Goal: Information Seeking & Learning: Learn about a topic

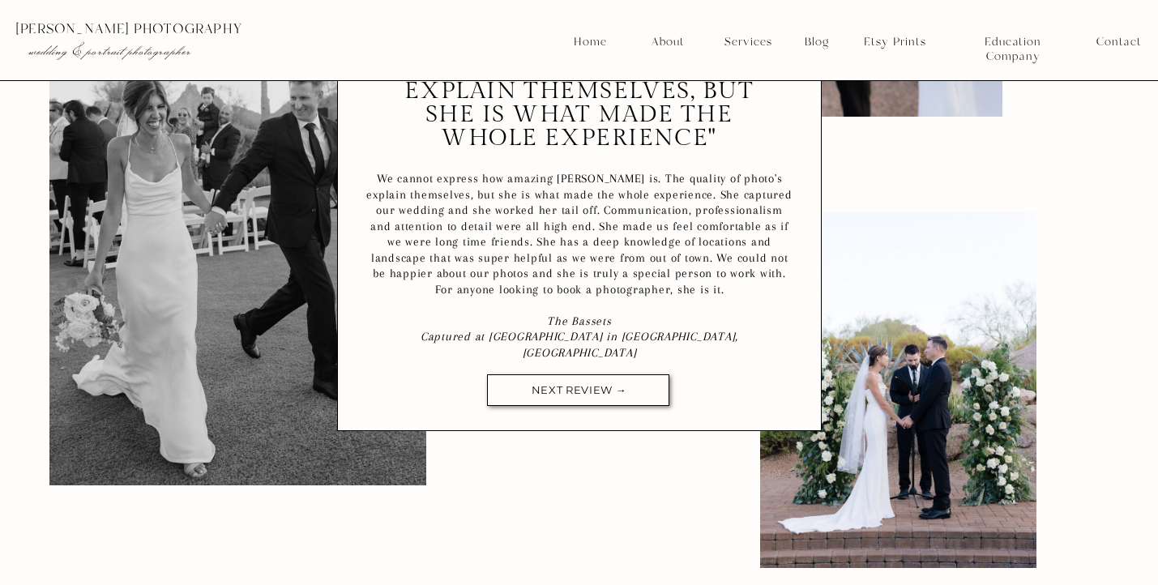
click at [538, 397] on div at bounding box center [578, 390] width 182 height 32
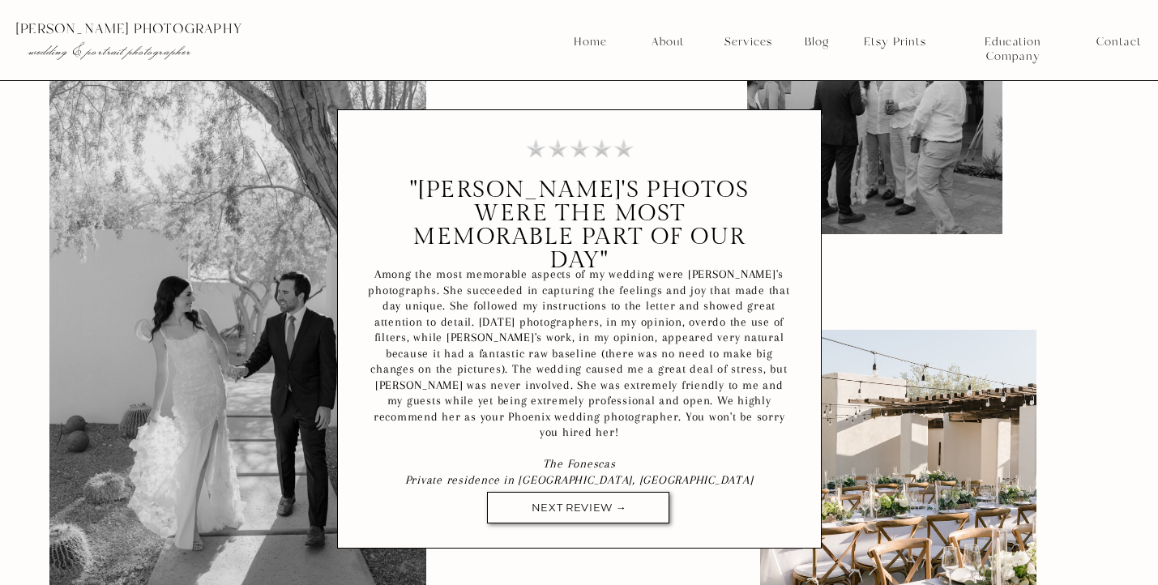
click at [592, 504] on nav "NEXT REVIEW →" at bounding box center [579, 508] width 117 height 12
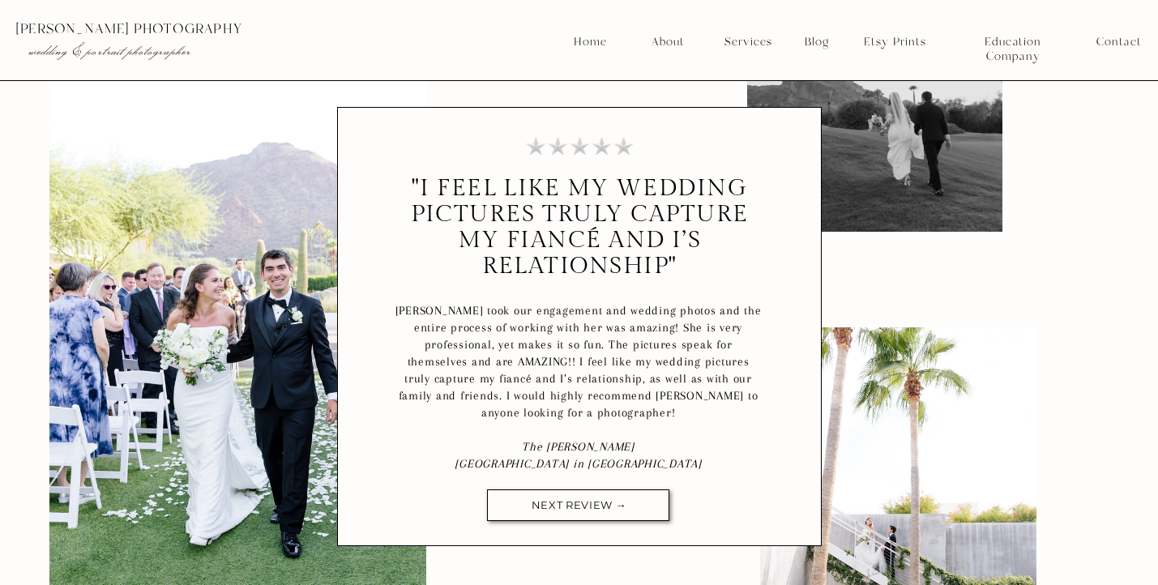
click at [587, 491] on div at bounding box center [578, 506] width 182 height 32
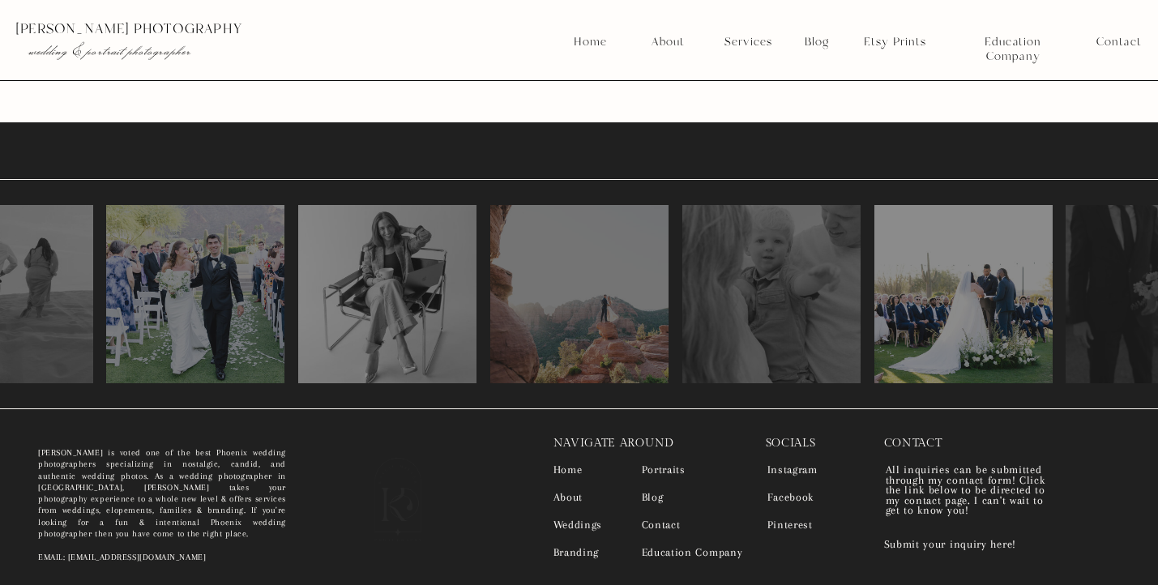
scroll to position [9498, 0]
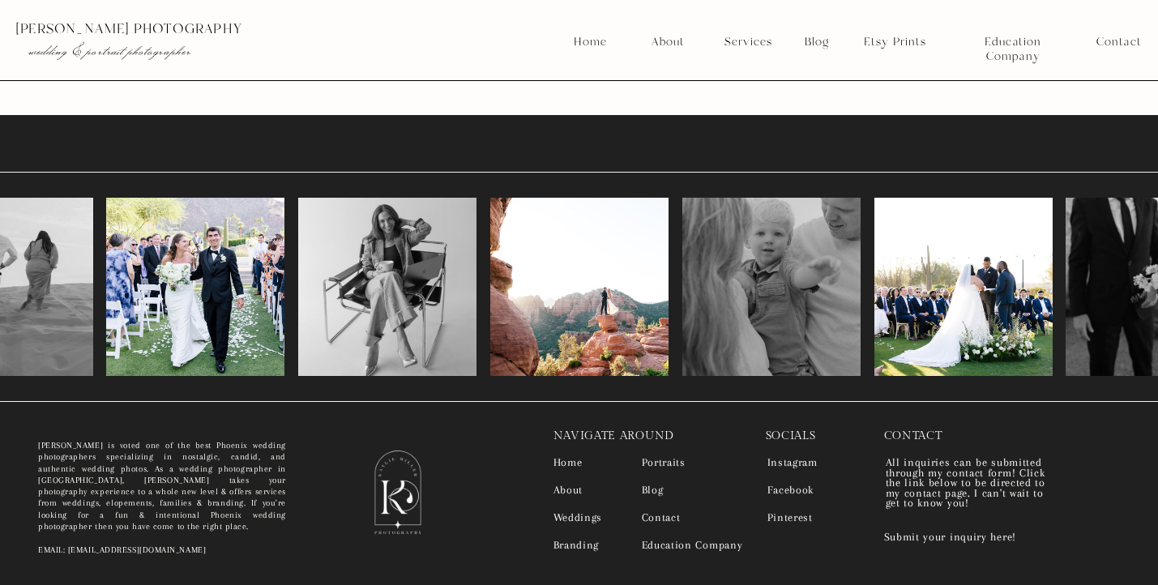
click at [576, 486] on nav "About" at bounding box center [595, 490] width 82 height 11
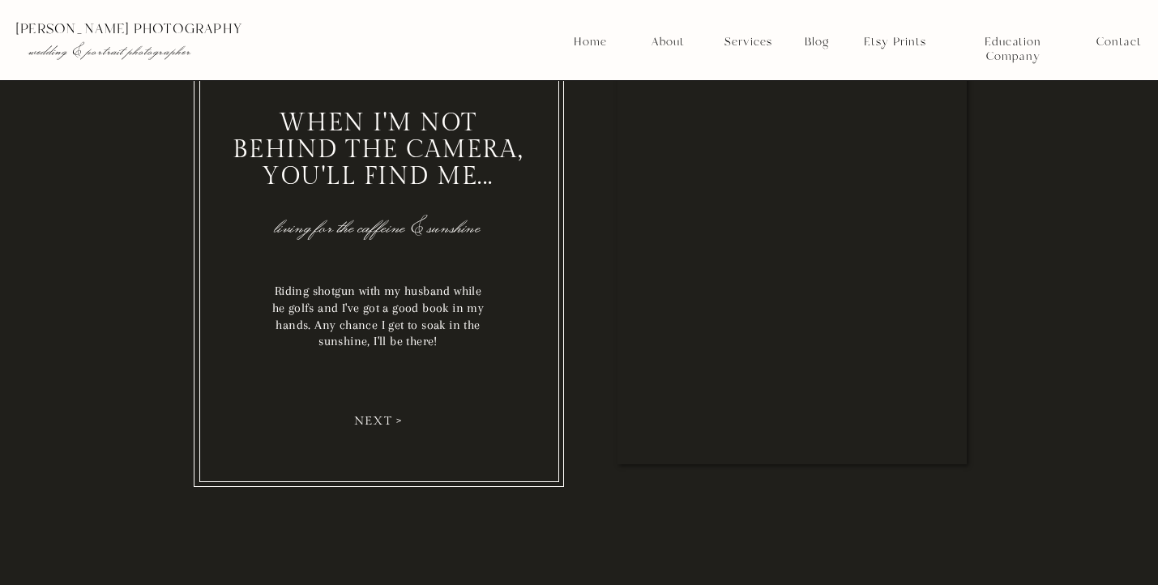
scroll to position [2367, 0]
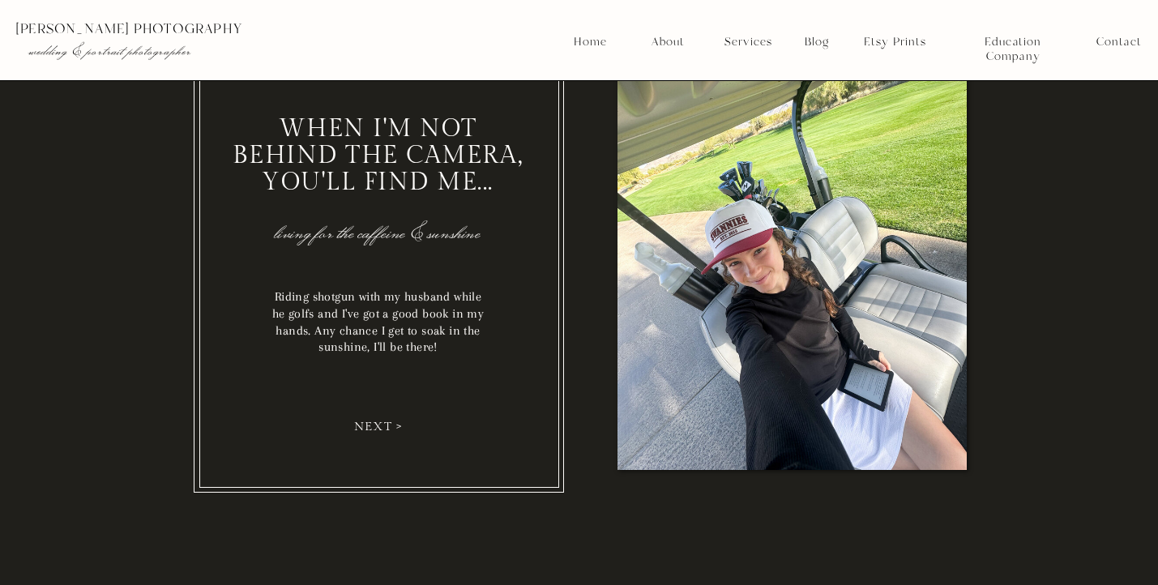
click at [379, 423] on nav "next >" at bounding box center [379, 426] width 61 height 13
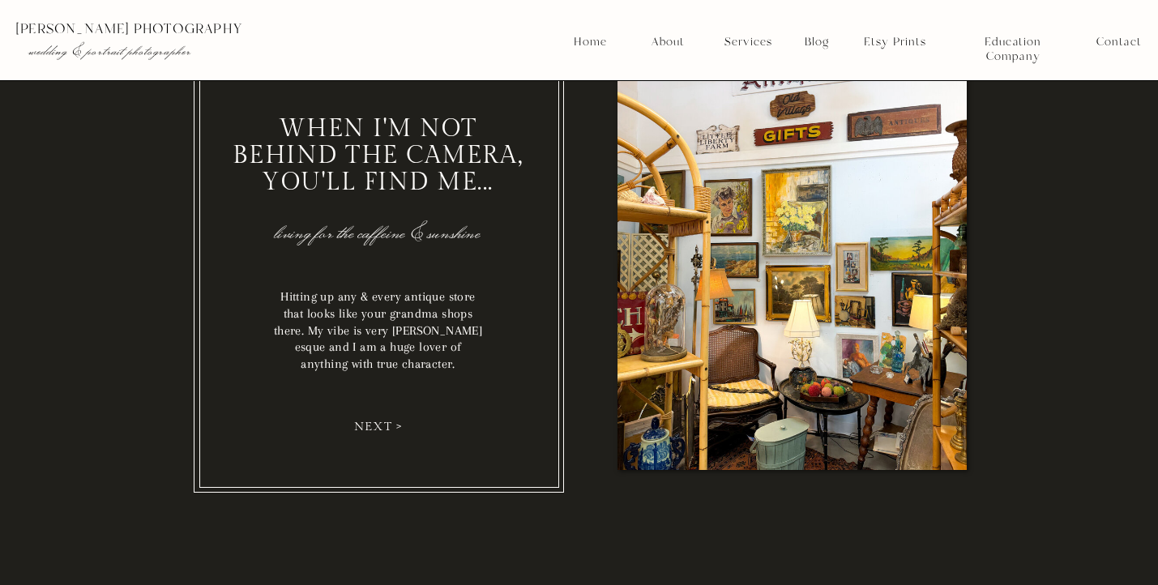
click at [379, 423] on nav "next >" at bounding box center [379, 426] width 61 height 13
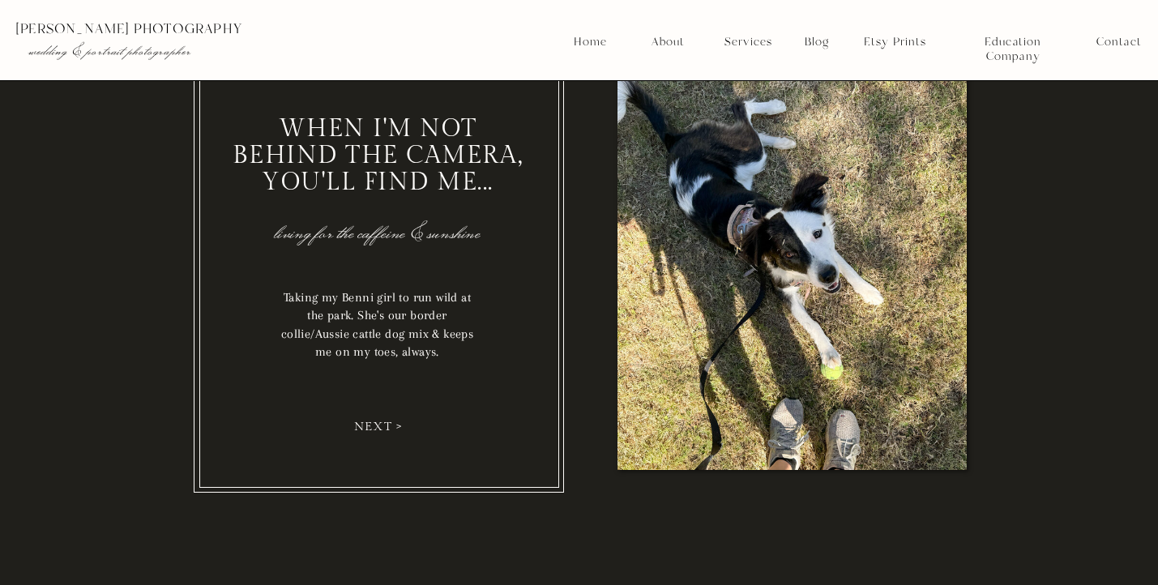
click at [379, 423] on nav "next >" at bounding box center [379, 426] width 61 height 13
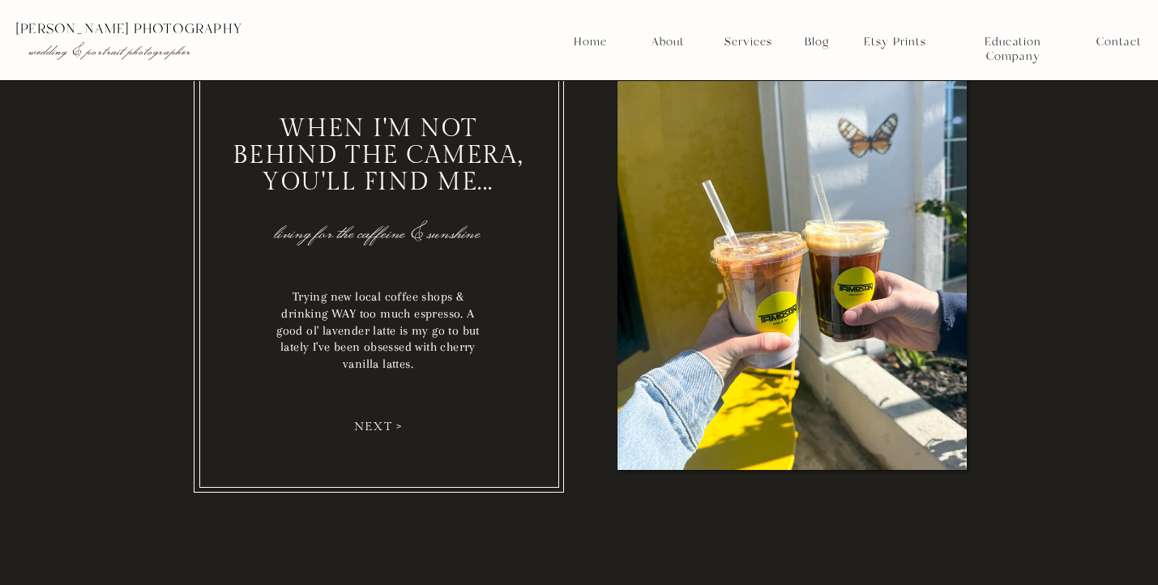
click at [379, 423] on nav "next >" at bounding box center [379, 426] width 61 height 13
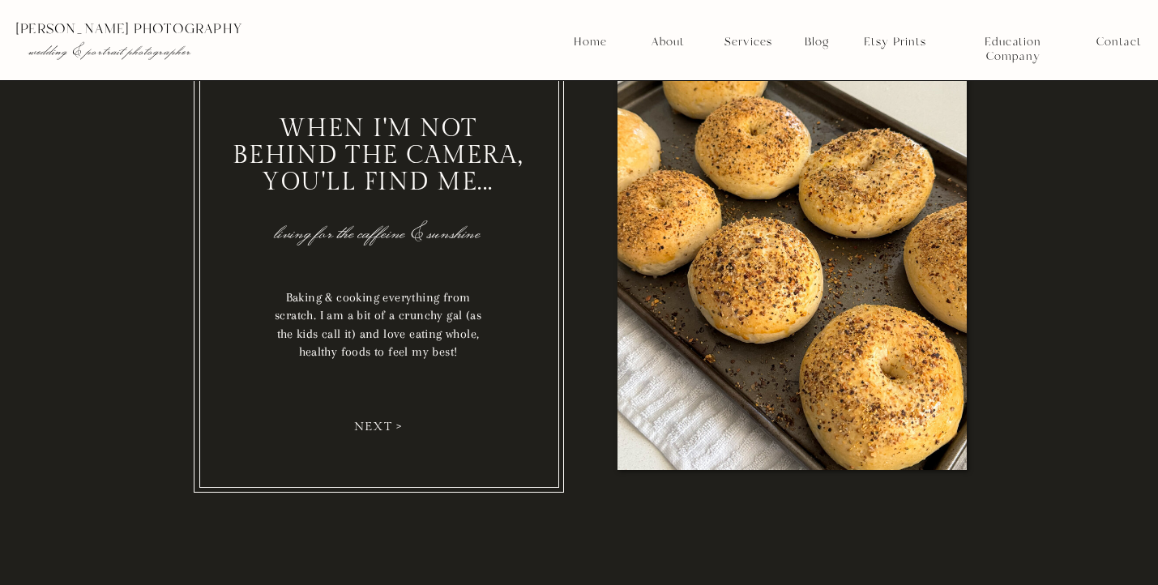
click at [379, 423] on nav "next >" at bounding box center [379, 426] width 61 height 13
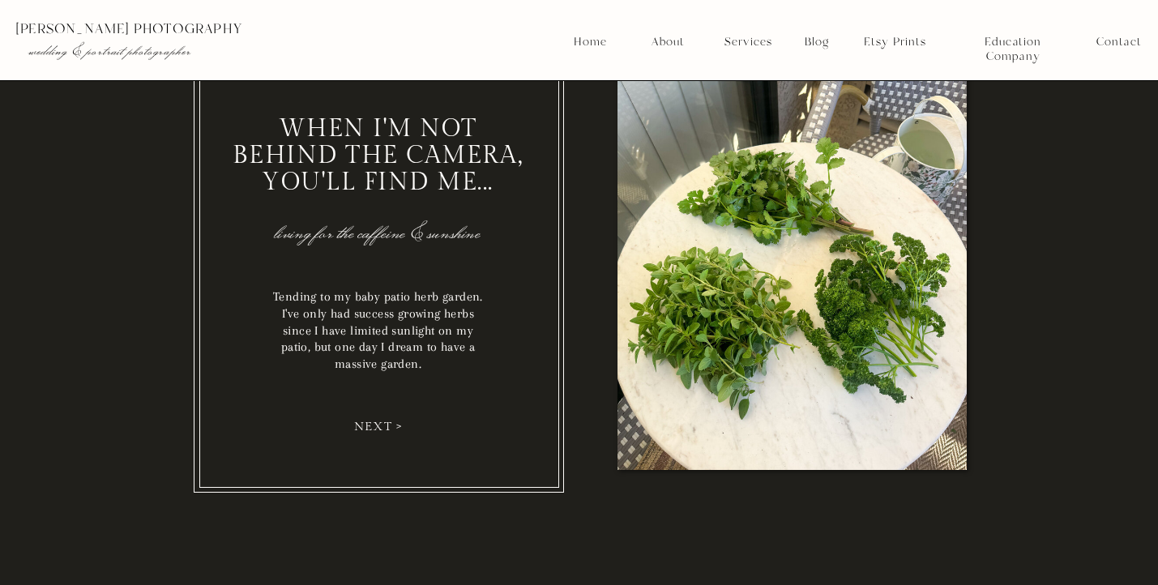
click at [379, 423] on nav "next >" at bounding box center [379, 426] width 61 height 13
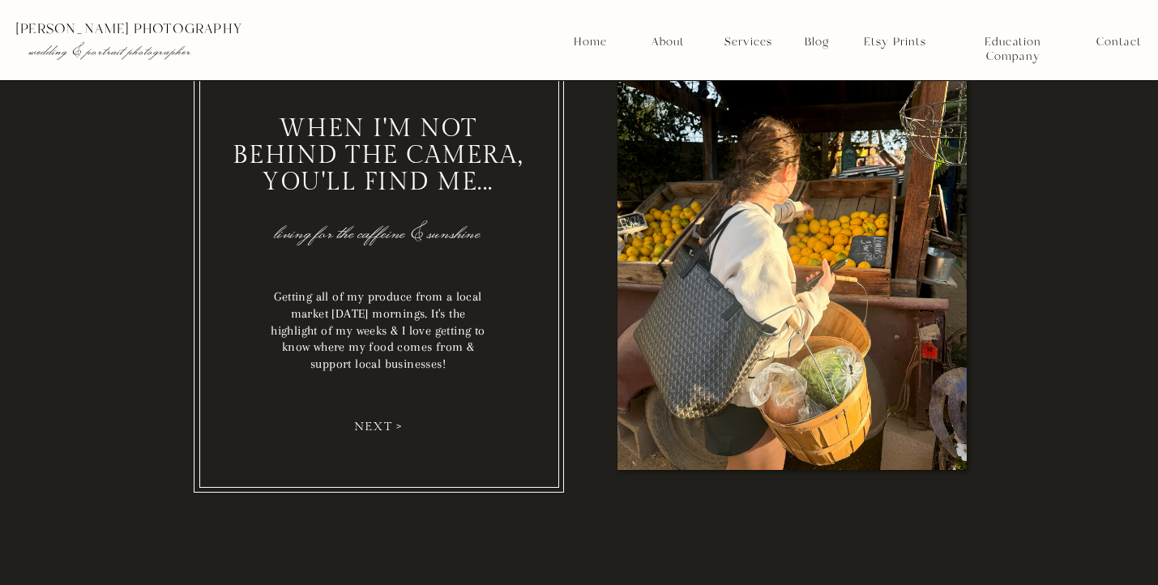
click at [379, 423] on nav "next >" at bounding box center [379, 426] width 61 height 13
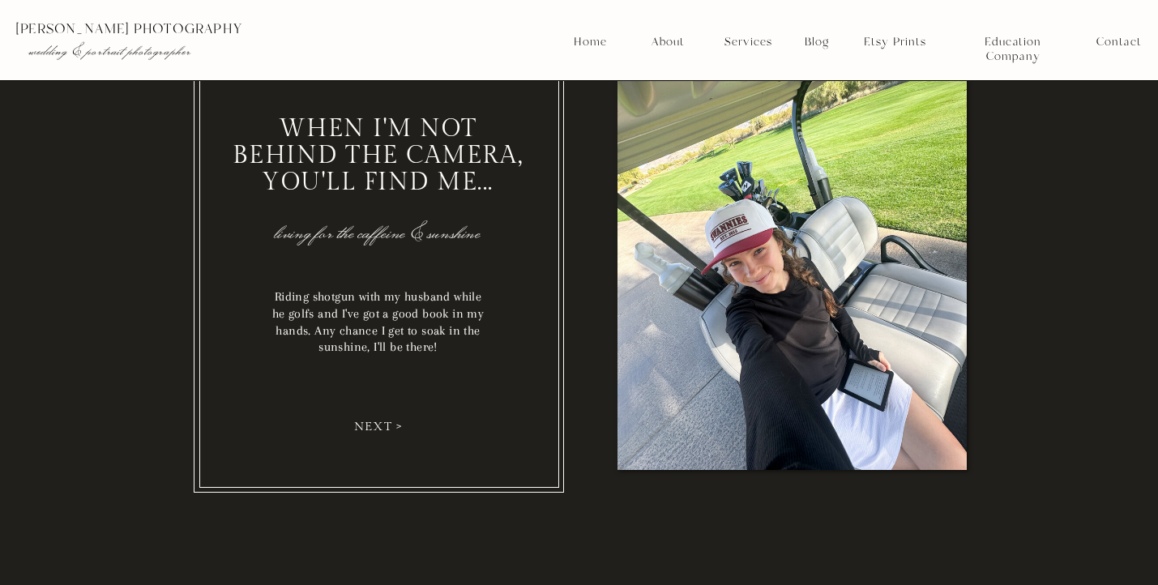
click at [379, 423] on nav "next >" at bounding box center [379, 426] width 61 height 13
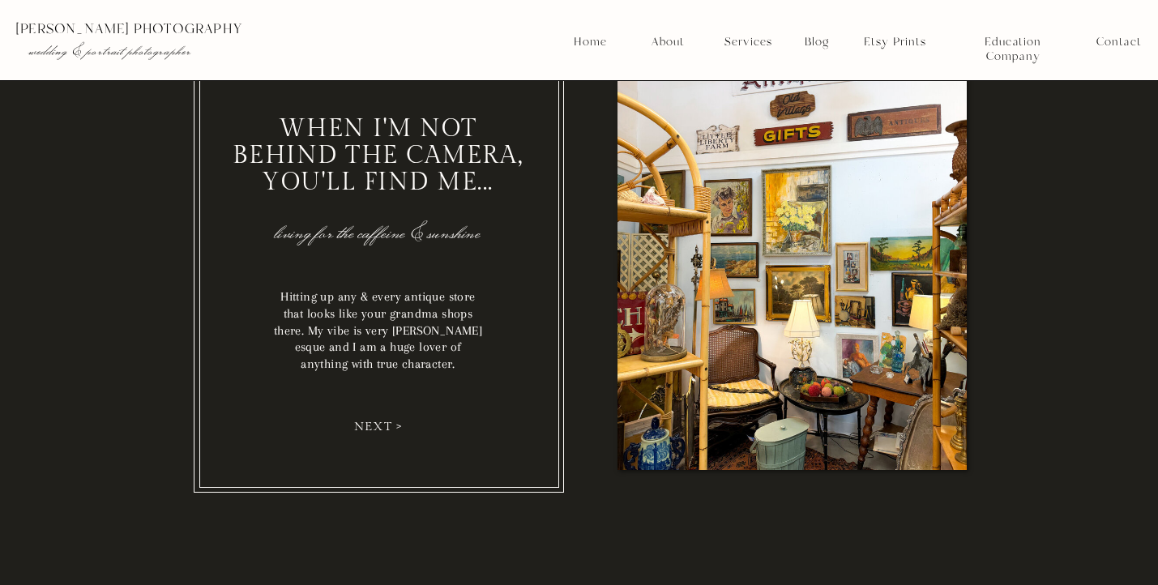
click at [379, 423] on nav "next >" at bounding box center [379, 426] width 61 height 13
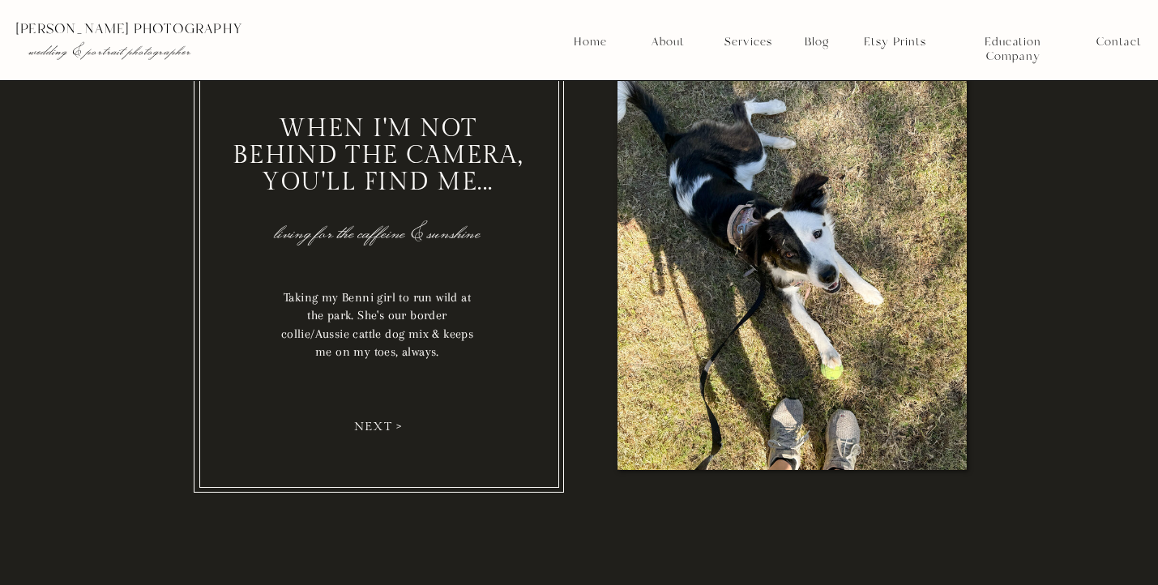
click at [379, 423] on nav "next >" at bounding box center [379, 426] width 61 height 13
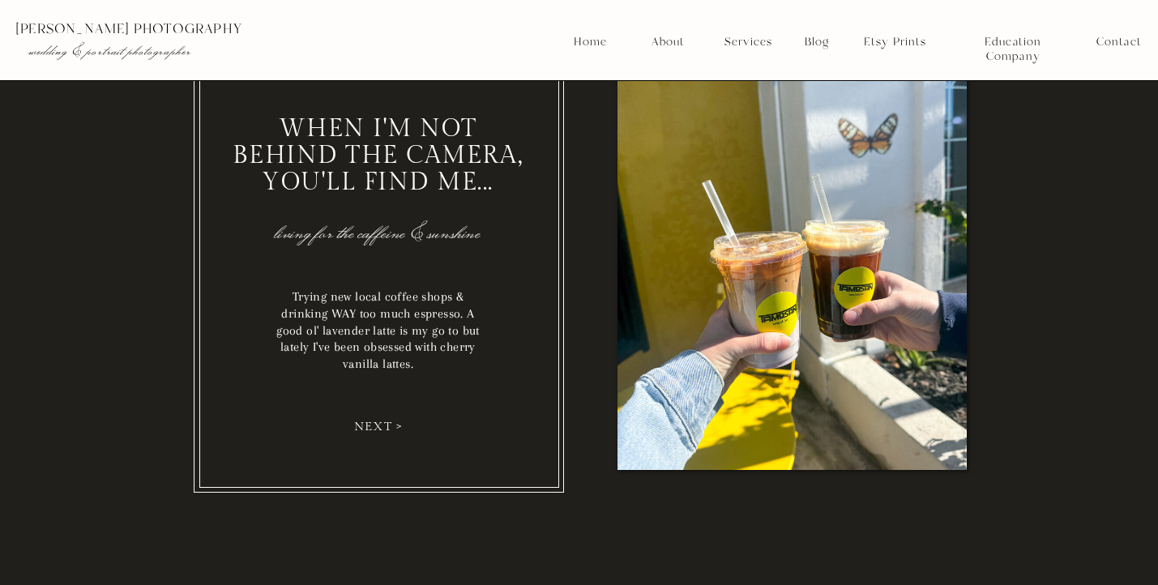
click at [379, 423] on nav "next >" at bounding box center [379, 426] width 61 height 13
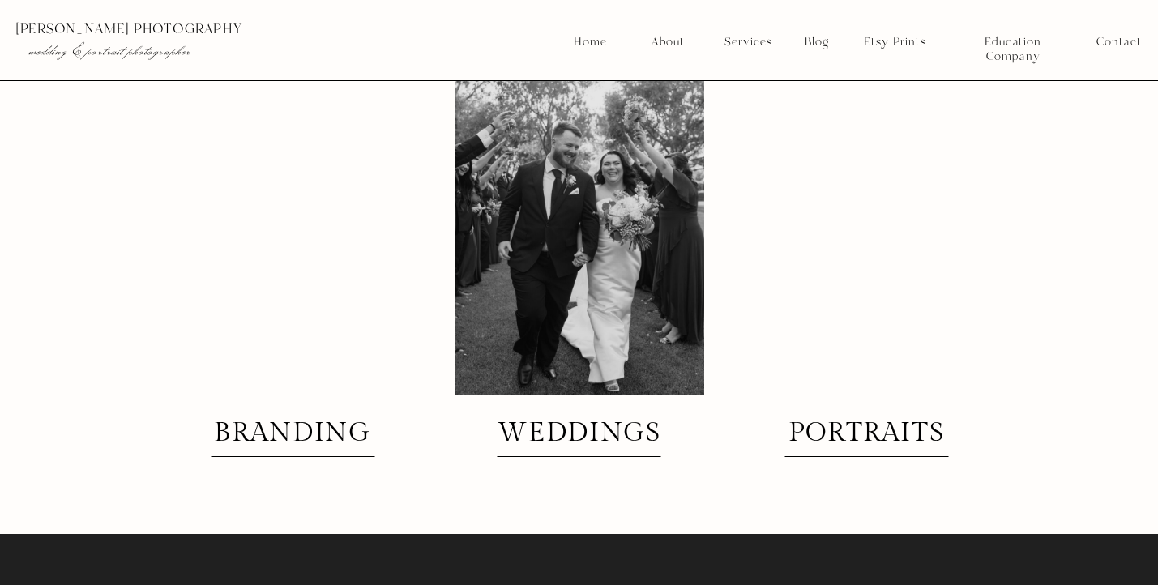
scroll to position [3905, 0]
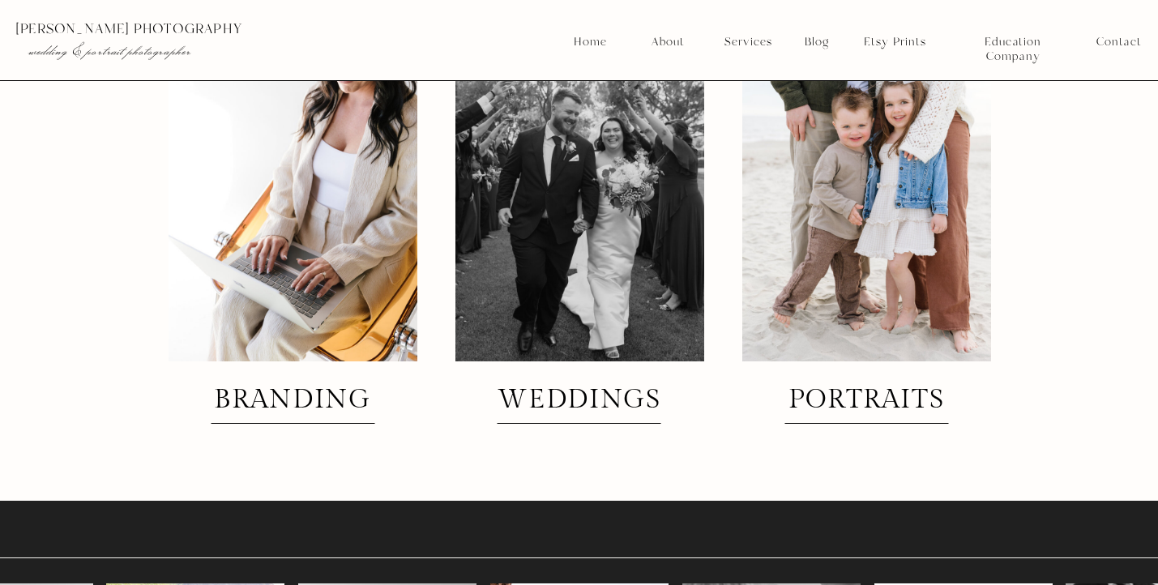
click at [829, 399] on h2 "portraits" at bounding box center [867, 401] width 174 height 28
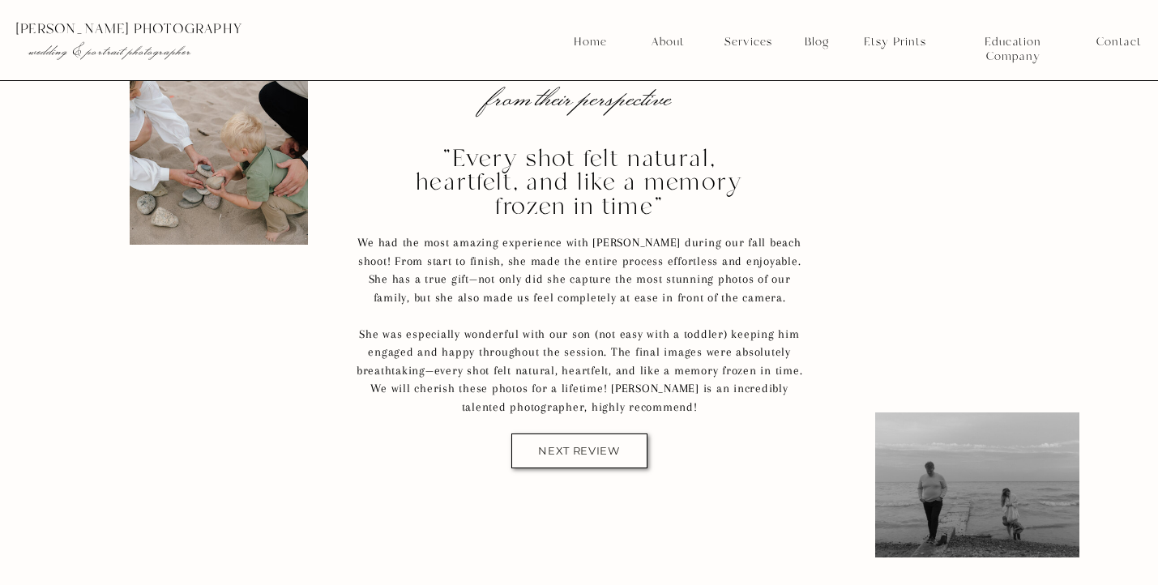
click at [566, 450] on nav "next review" at bounding box center [579, 451] width 107 height 12
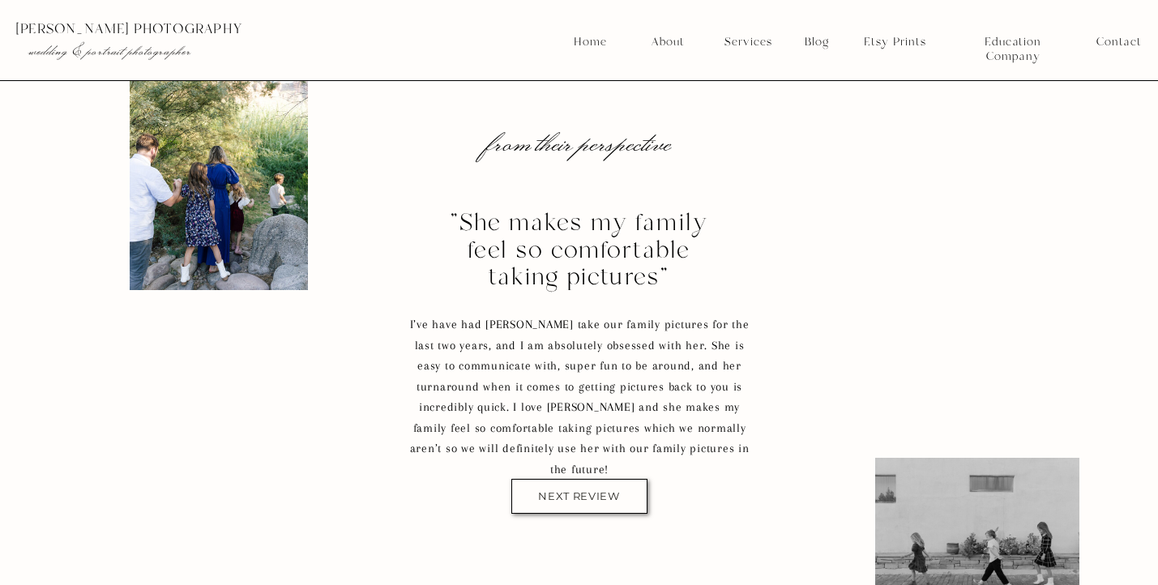
scroll to position [2674, 0]
click at [577, 497] on nav "next review" at bounding box center [579, 498] width 107 height 12
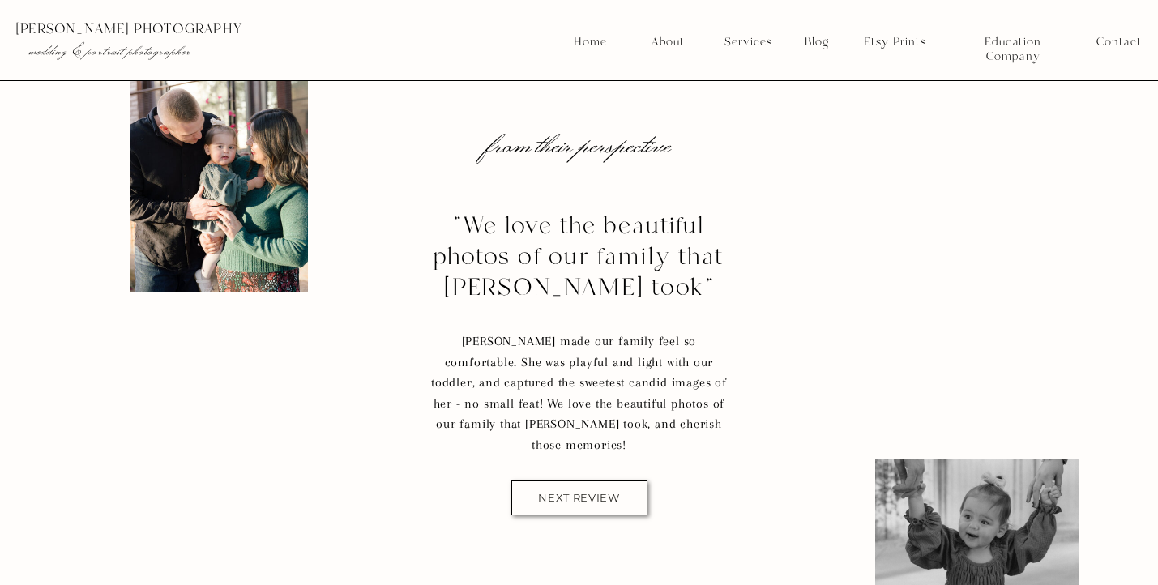
click at [577, 497] on nav "next review" at bounding box center [579, 498] width 107 height 12
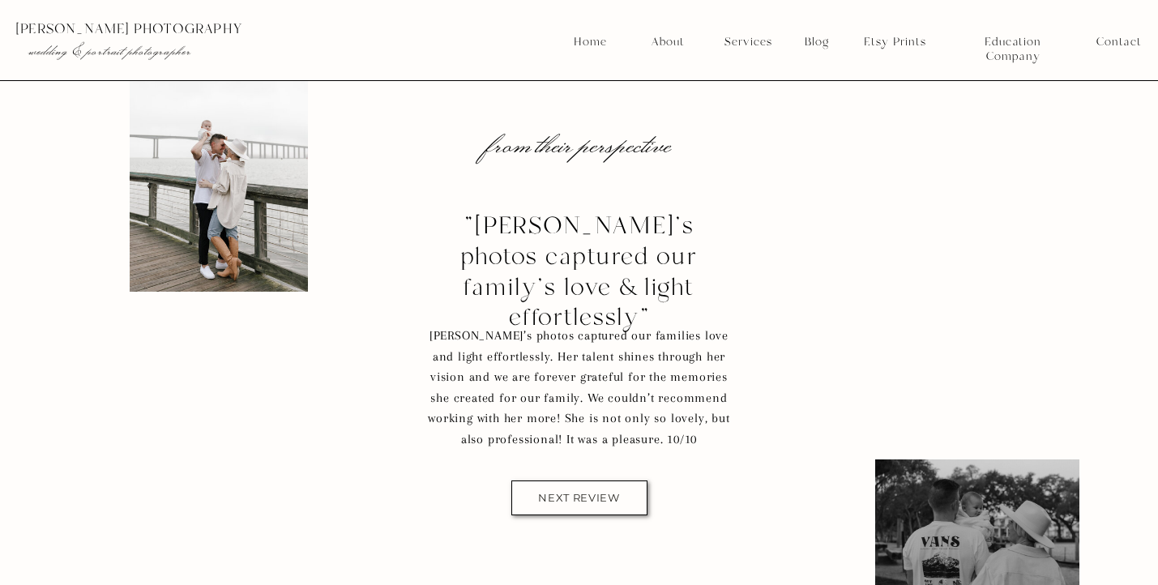
click at [577, 497] on nav "next review" at bounding box center [579, 498] width 107 height 12
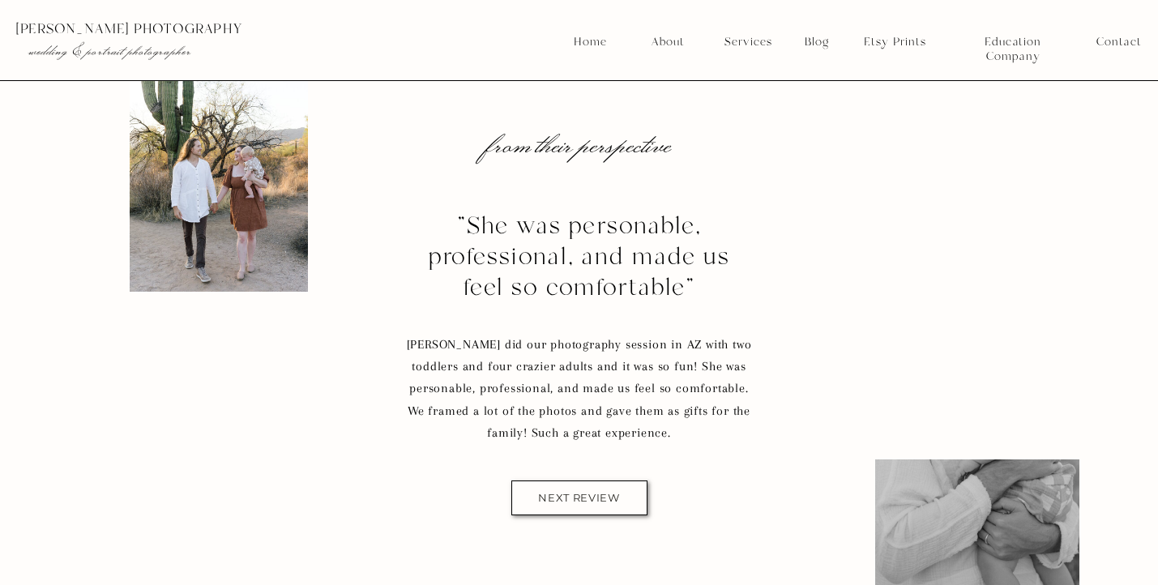
click at [577, 497] on nav "next review" at bounding box center [579, 498] width 107 height 12
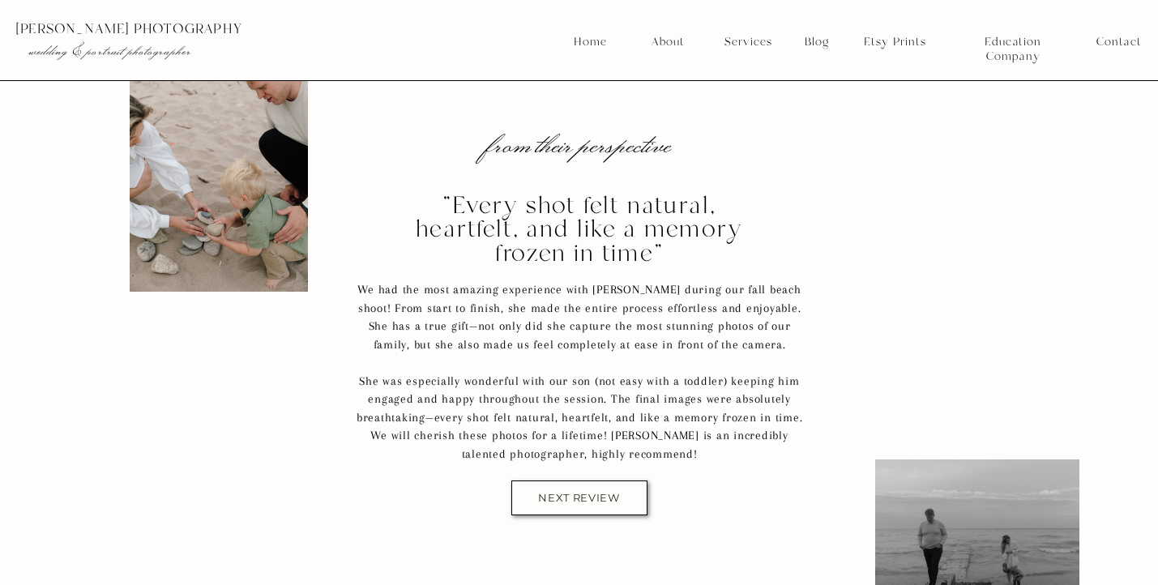
click at [577, 497] on nav "next review" at bounding box center [579, 498] width 107 height 12
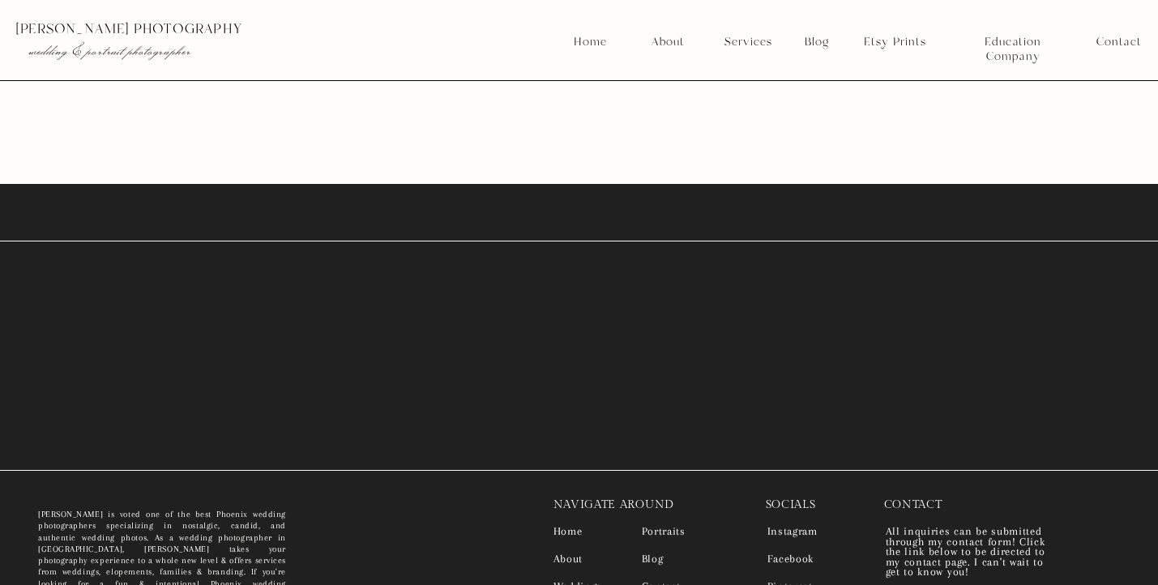
scroll to position [12995, 0]
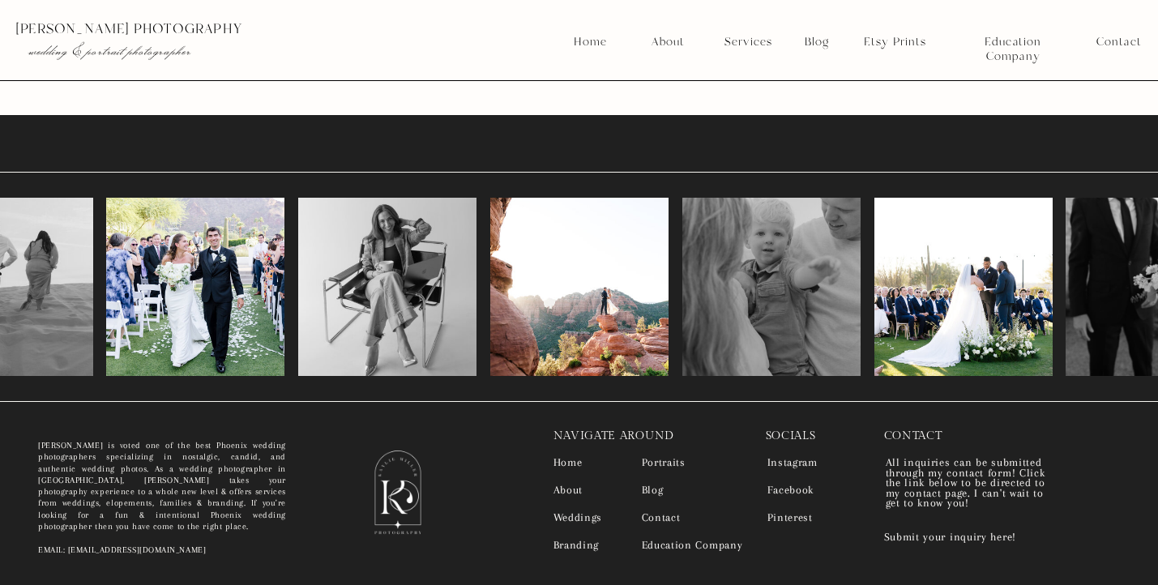
click at [585, 518] on nav "Weddings" at bounding box center [585, 518] width 62 height 11
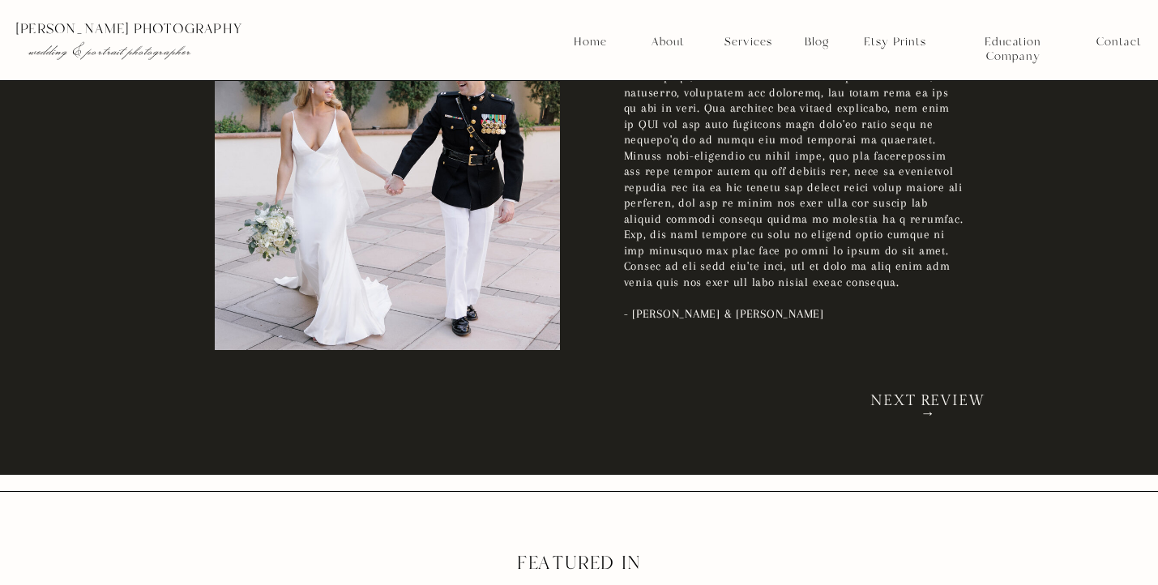
click at [964, 396] on h2 "NEXT REVIEW →" at bounding box center [929, 402] width 134 height 15
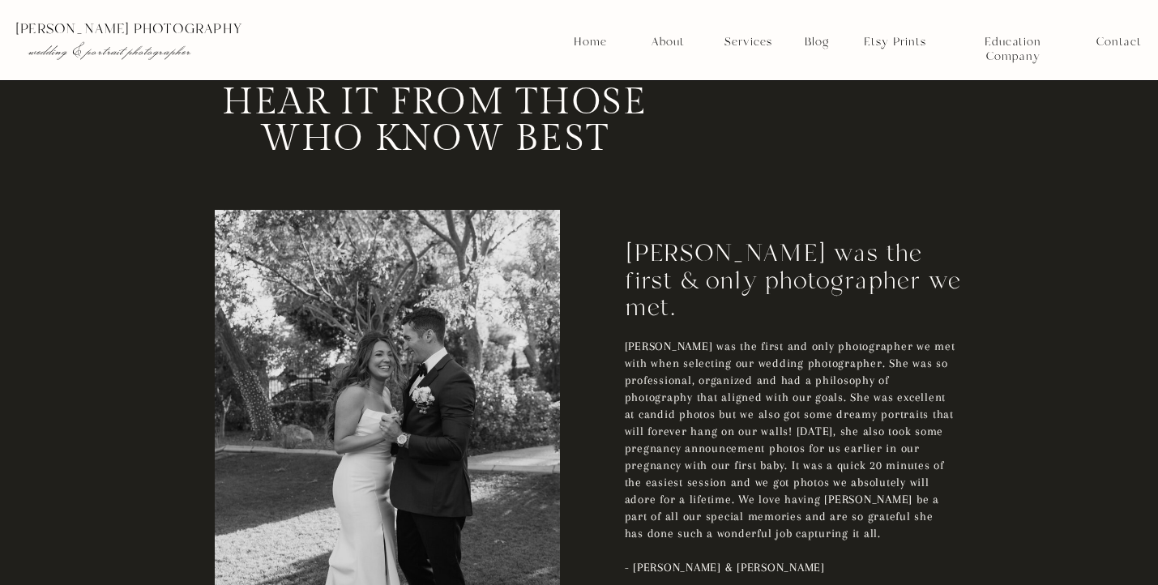
scroll to position [2824, 0]
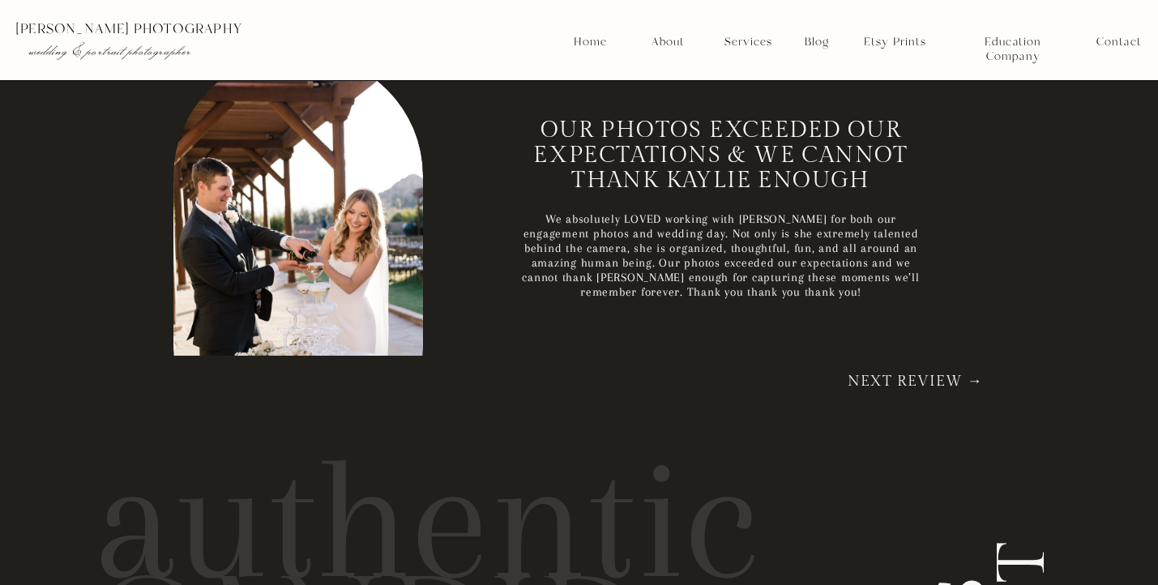
click at [939, 379] on nav "Next Review →" at bounding box center [915, 383] width 156 height 16
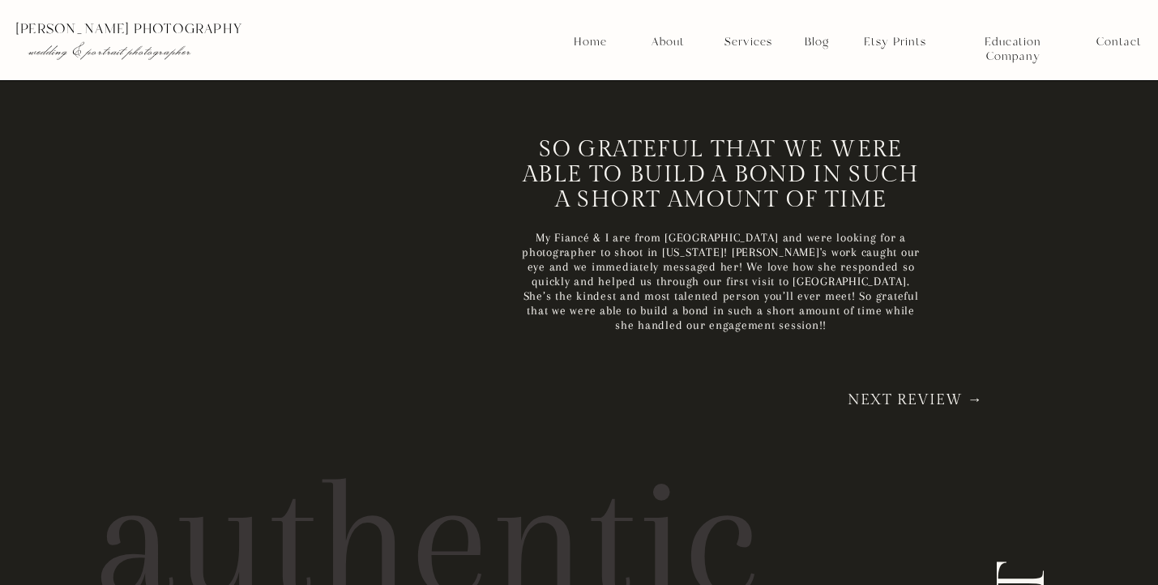
scroll to position [9063, 0]
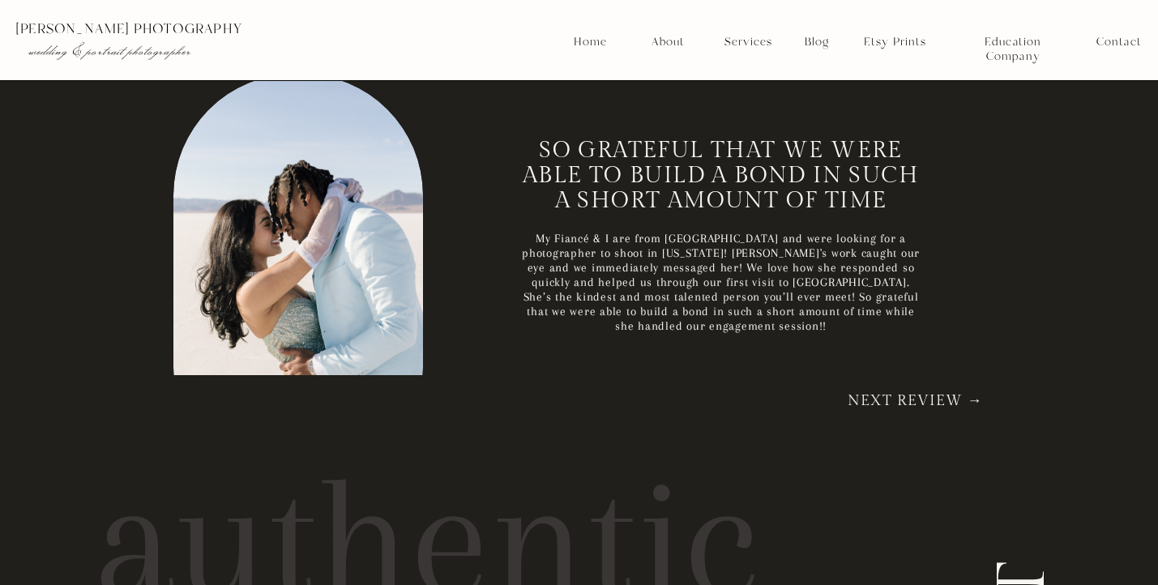
click at [939, 400] on nav "Next Review →" at bounding box center [915, 403] width 156 height 16
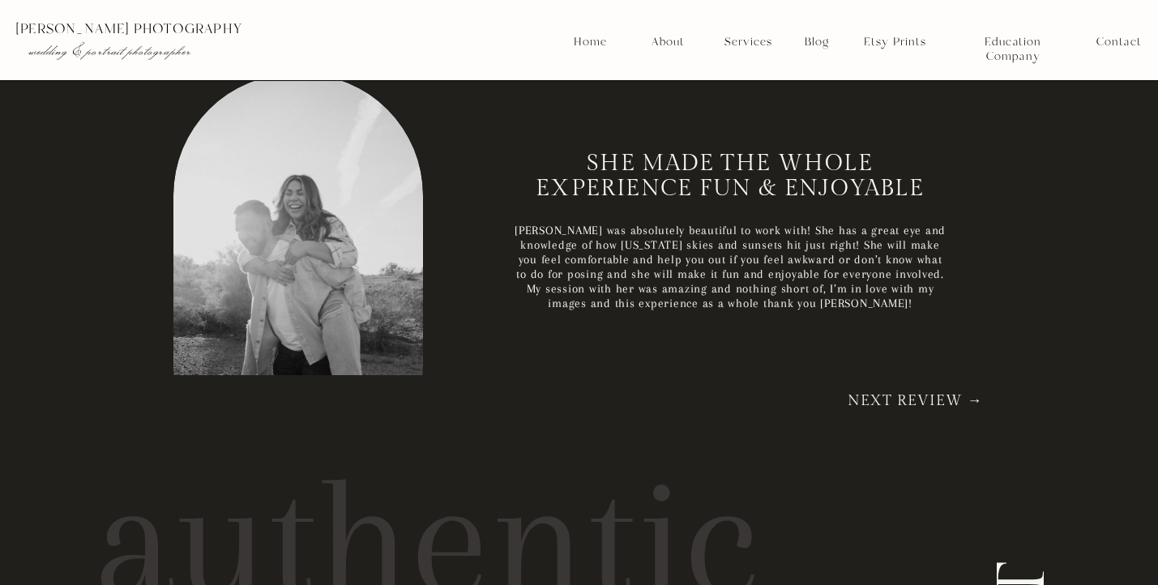
click at [939, 400] on nav "Next Review →" at bounding box center [915, 403] width 156 height 16
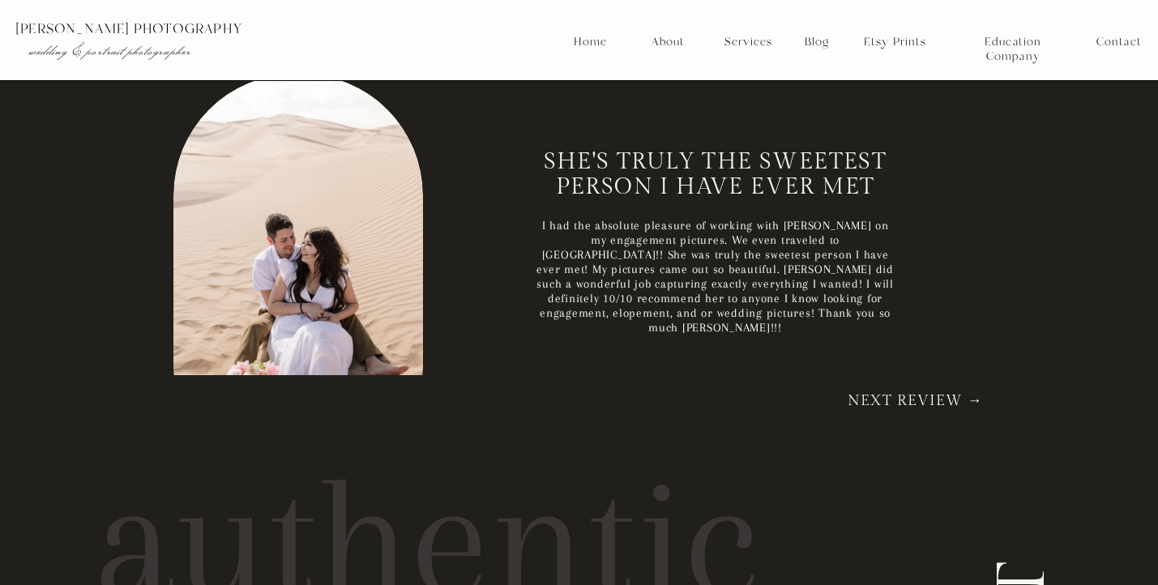
click at [939, 400] on nav "Next Review →" at bounding box center [915, 403] width 156 height 16
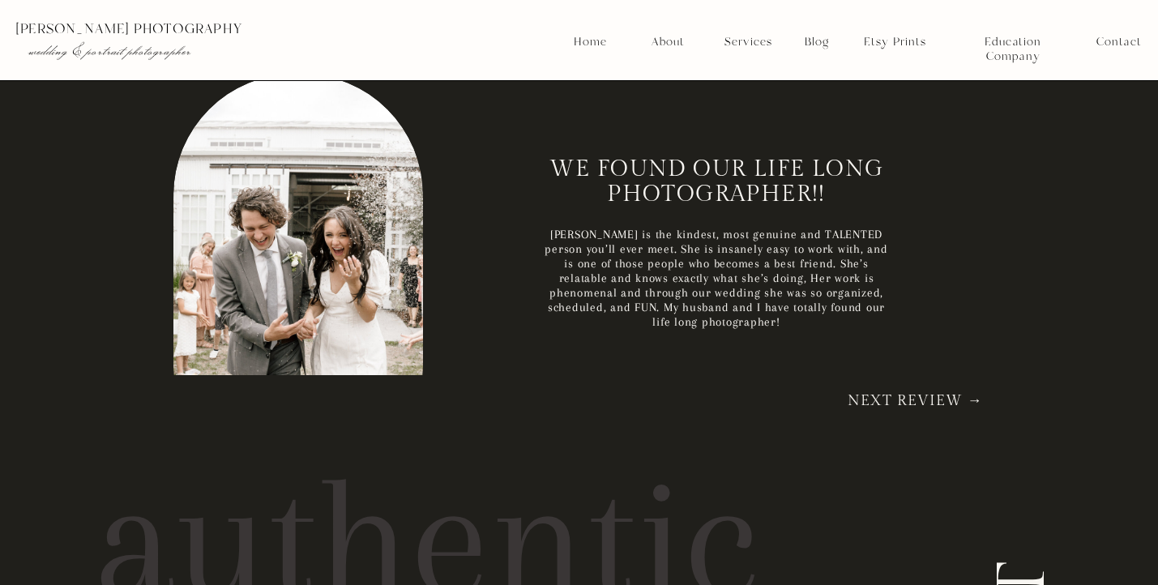
click at [939, 400] on nav "Next Review →" at bounding box center [915, 403] width 156 height 16
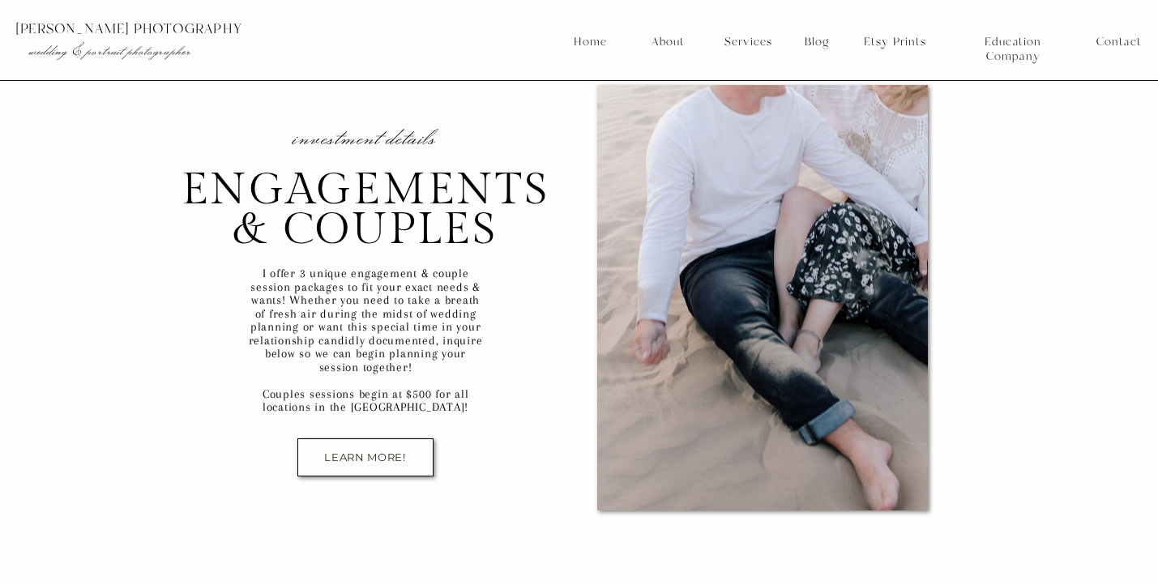
scroll to position [10922, 0]
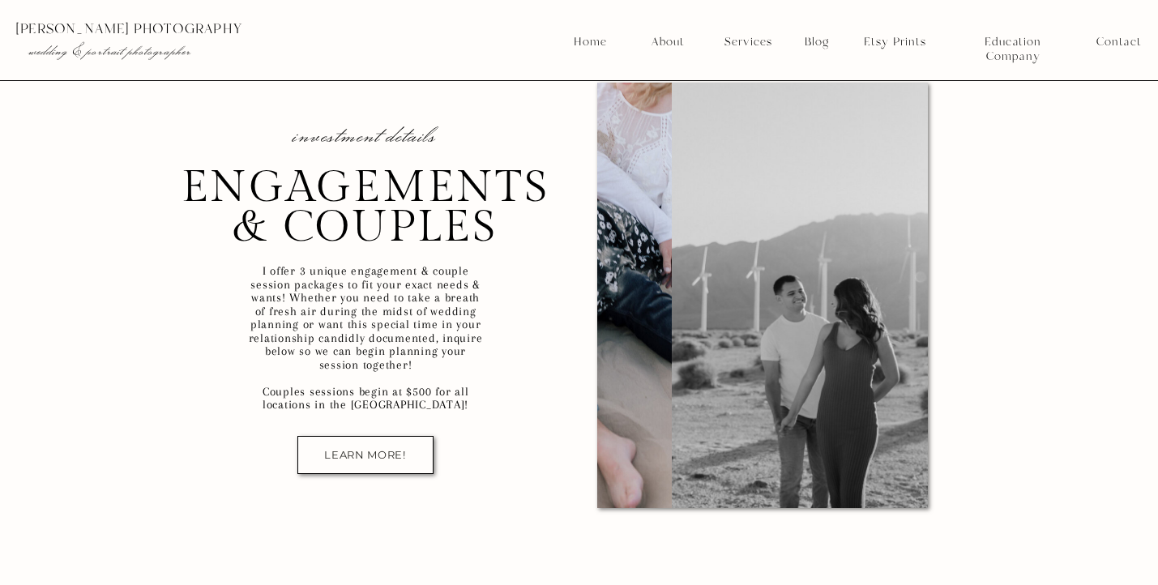
click at [371, 456] on nav "LEARN MORE!" at bounding box center [365, 455] width 107 height 12
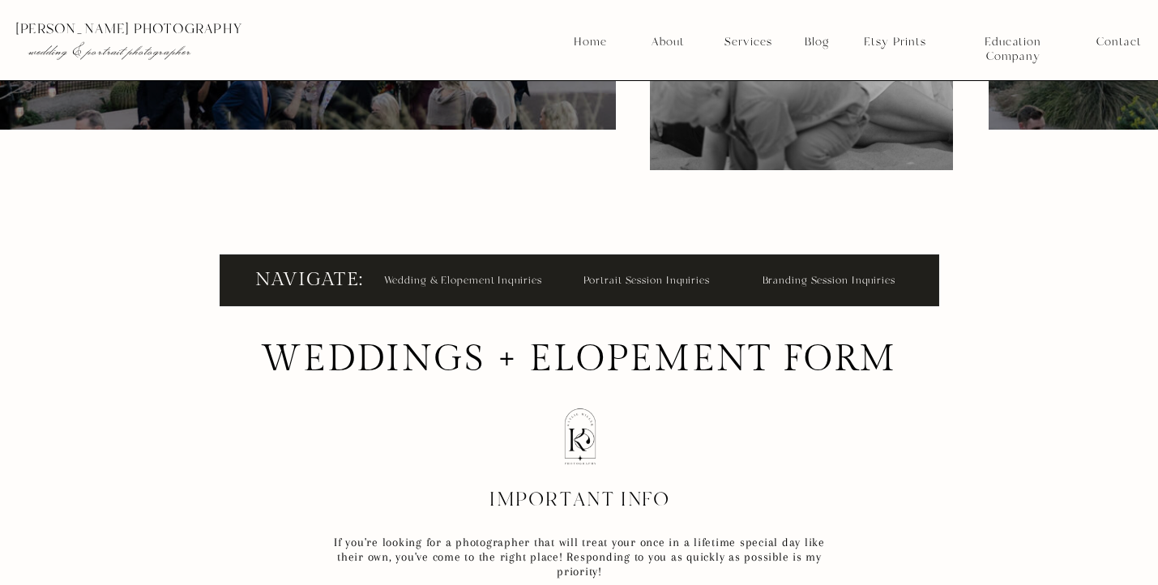
click at [658, 285] on nav "Portrait Session Inquiries" at bounding box center [652, 280] width 136 height 18
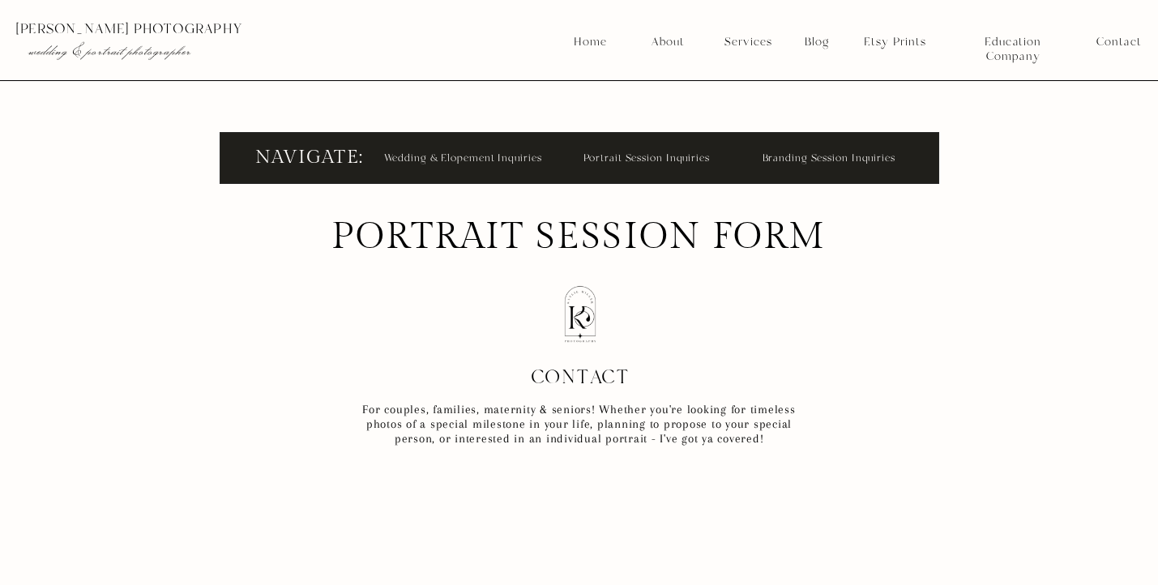
scroll to position [656, 0]
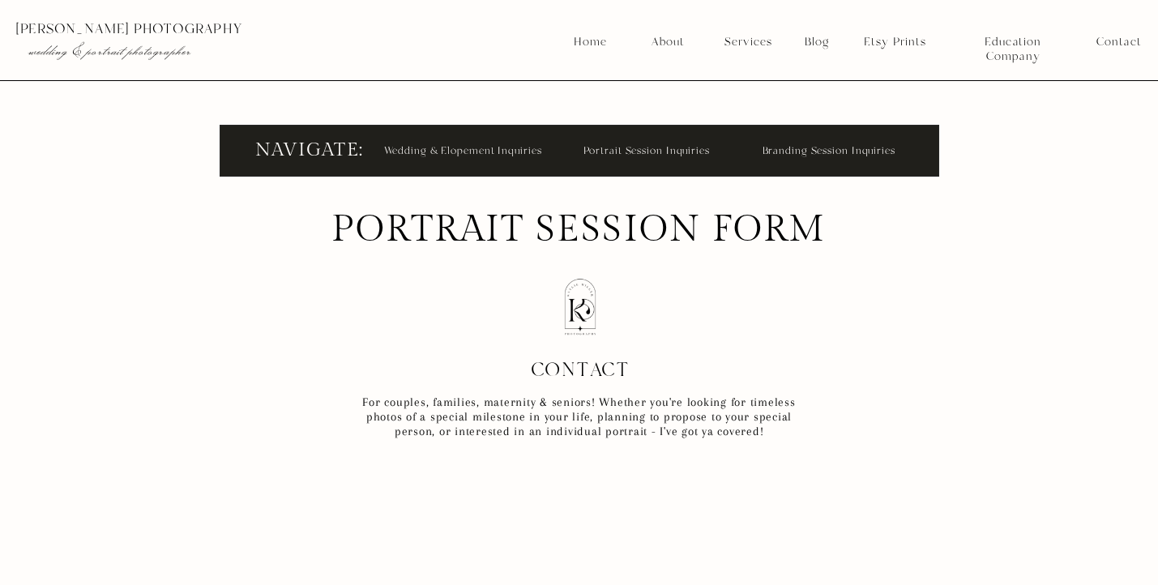
click at [796, 160] on div at bounding box center [580, 151] width 720 height 52
click at [805, 145] on nav "Branding Session Inquiries" at bounding box center [831, 150] width 136 height 18
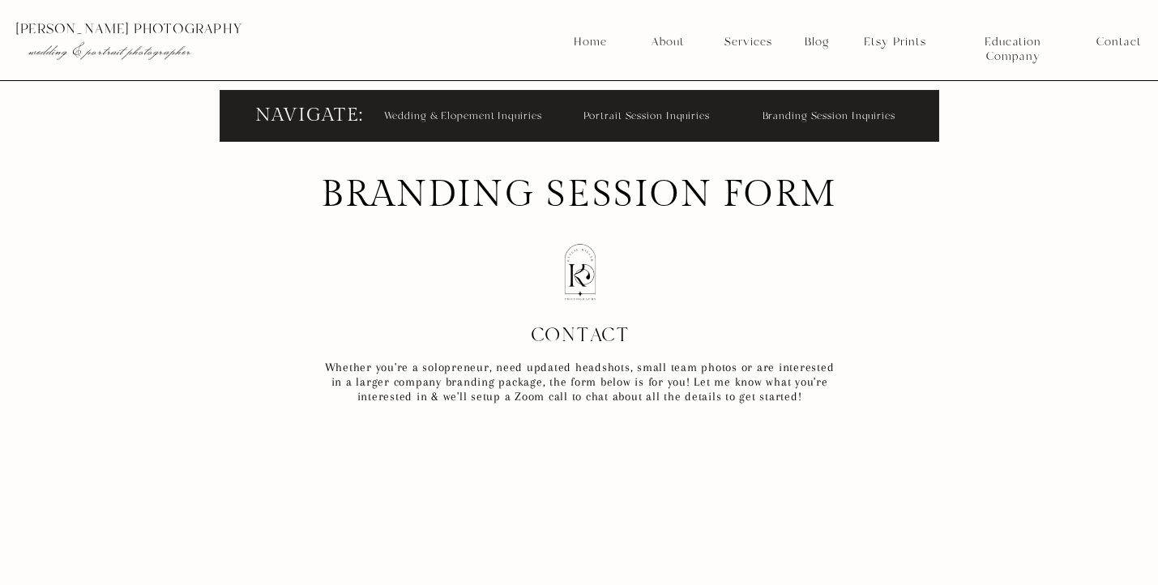
scroll to position [692, 0]
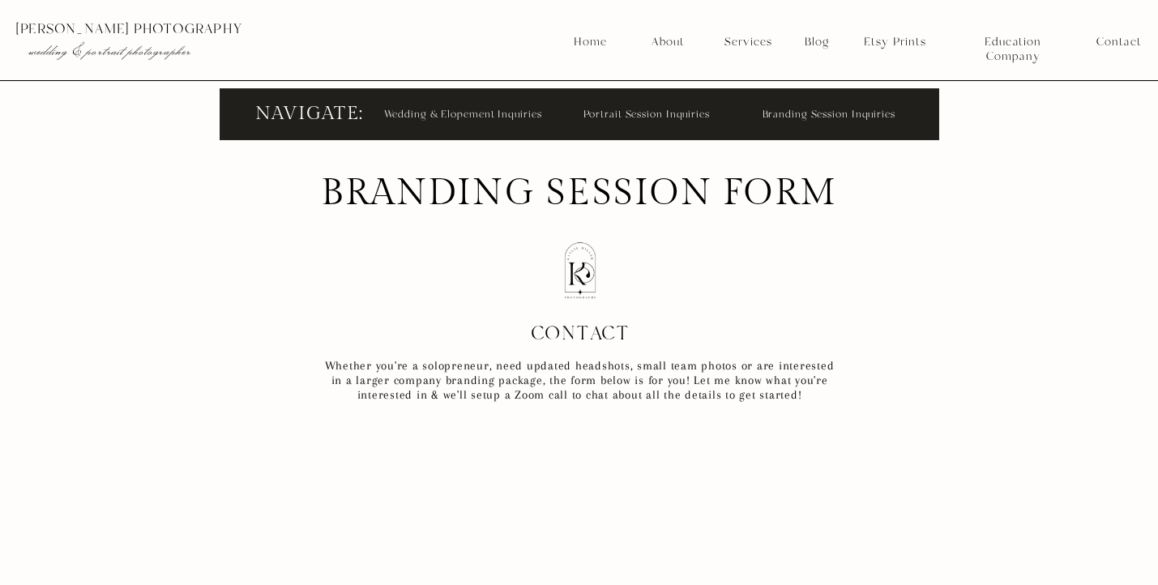
click at [648, 118] on nav "Portrait Session Inquiries" at bounding box center [652, 114] width 136 height 18
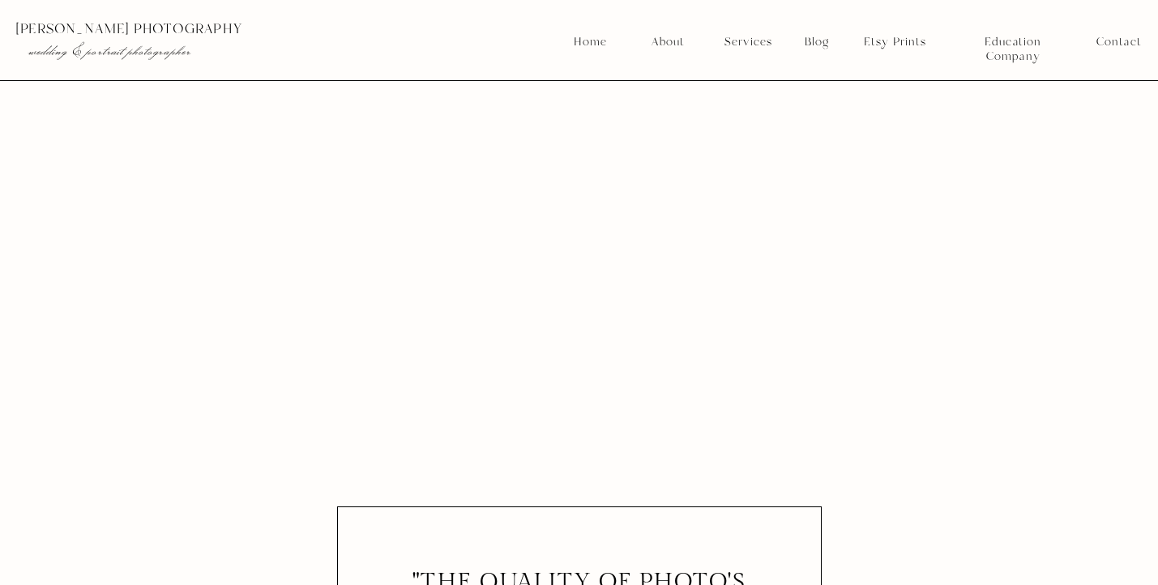
scroll to position [2915, 0]
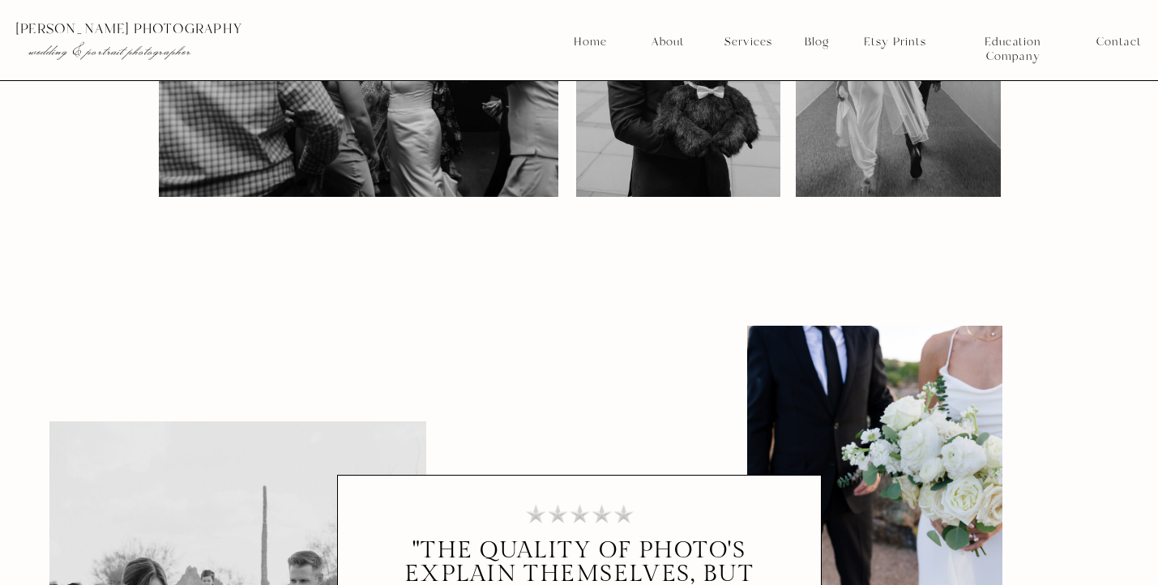
click at [821, 43] on nav "Blog" at bounding box center [817, 42] width 36 height 15
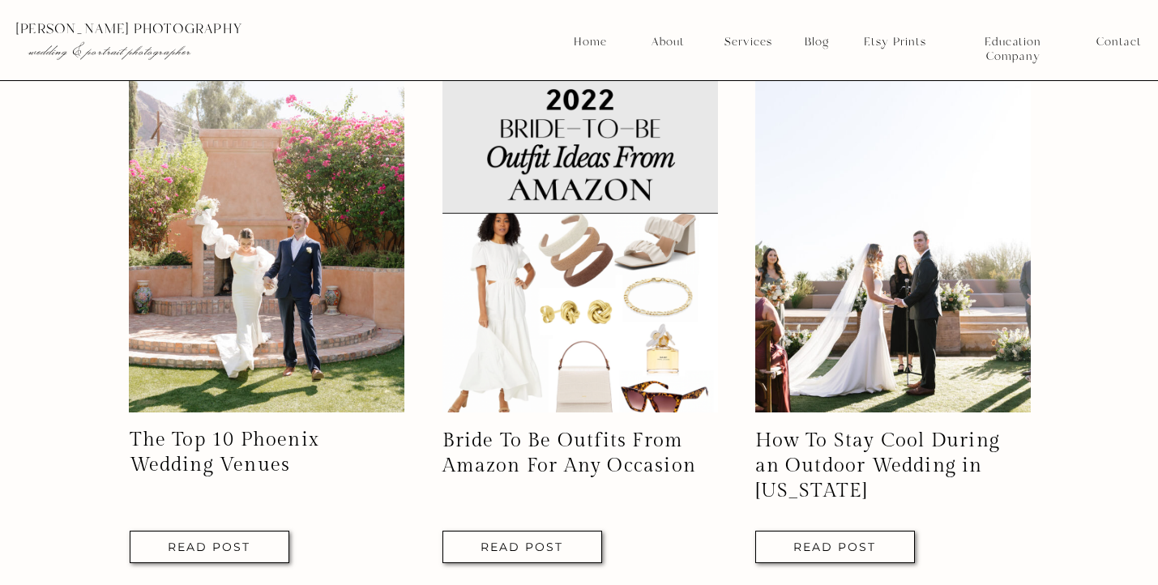
scroll to position [2581, 0]
click at [86, 290] on div "Salt River Family Photos at Water Users Read Post Paradise Valley Country Club …" at bounding box center [579, 29] width 1158 height 2289
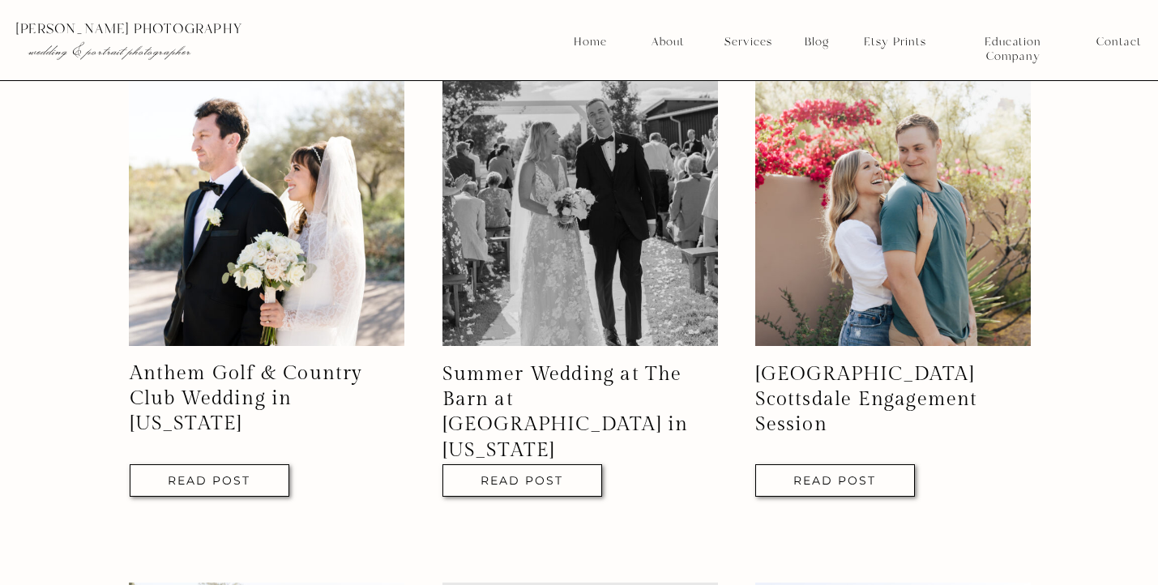
scroll to position [2073, 0]
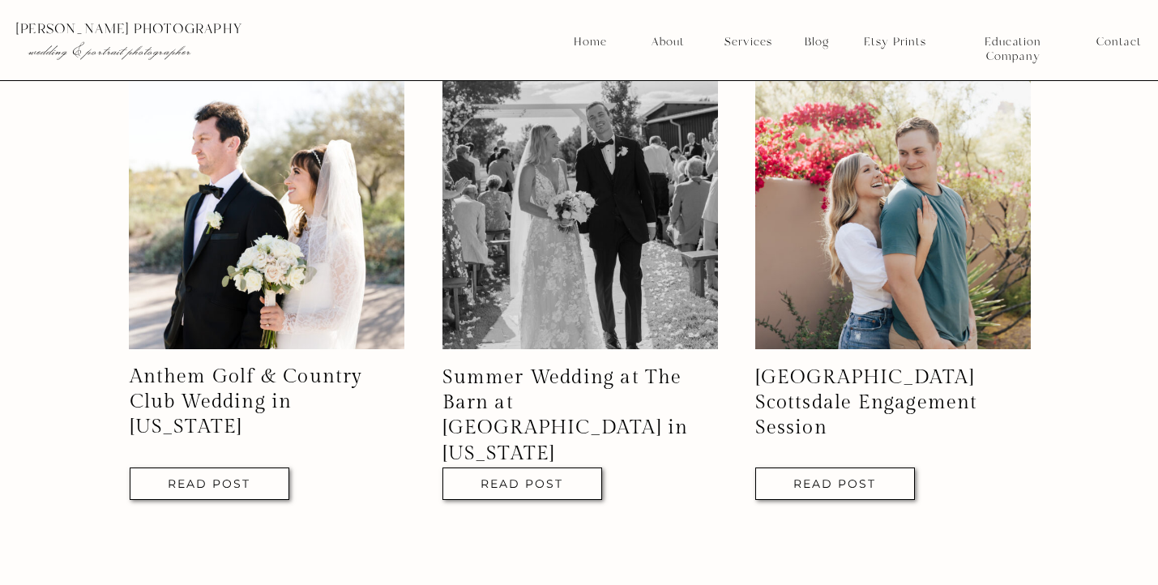
click at [82, 238] on div "Salt River Family Photos at Water Users Read Post Paradise Valley Country Club …" at bounding box center [579, 537] width 1158 height 2289
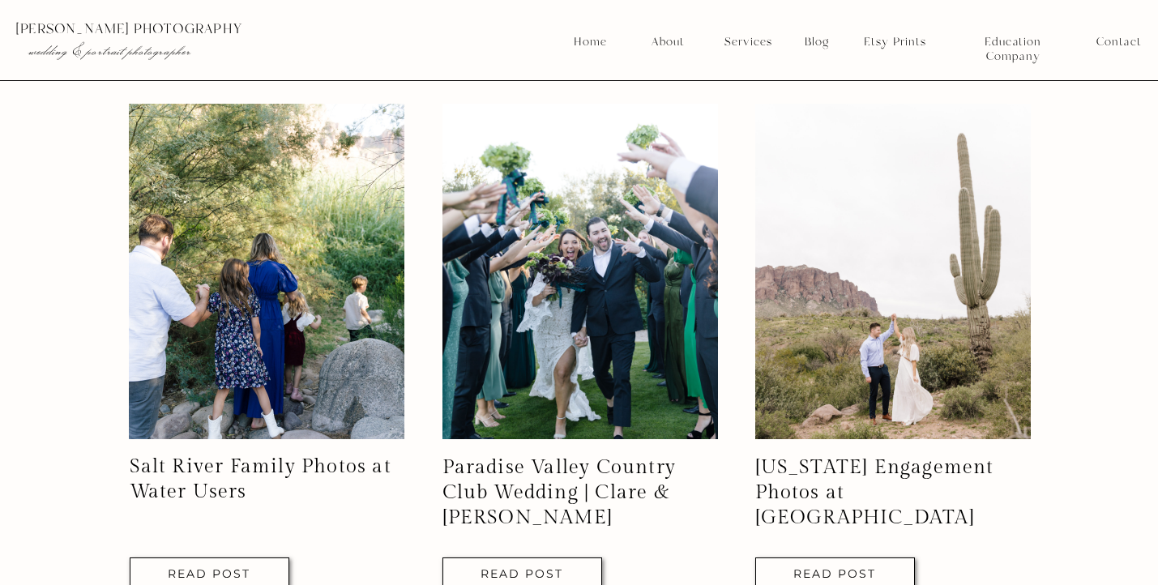
scroll to position [1404, 0]
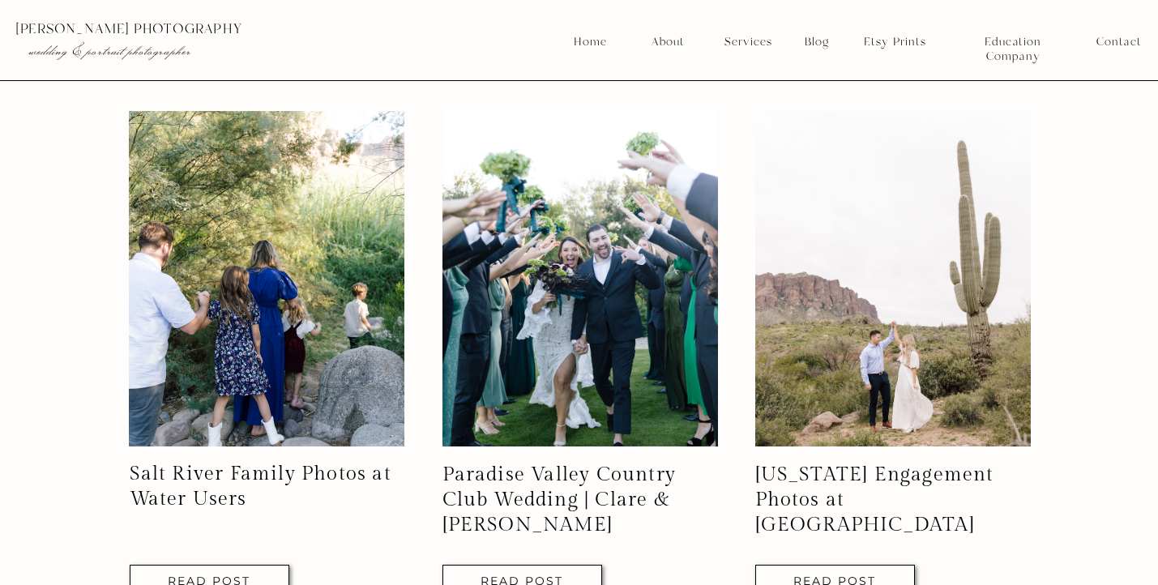
click at [406, 70] on div at bounding box center [584, 40] width 1170 height 80
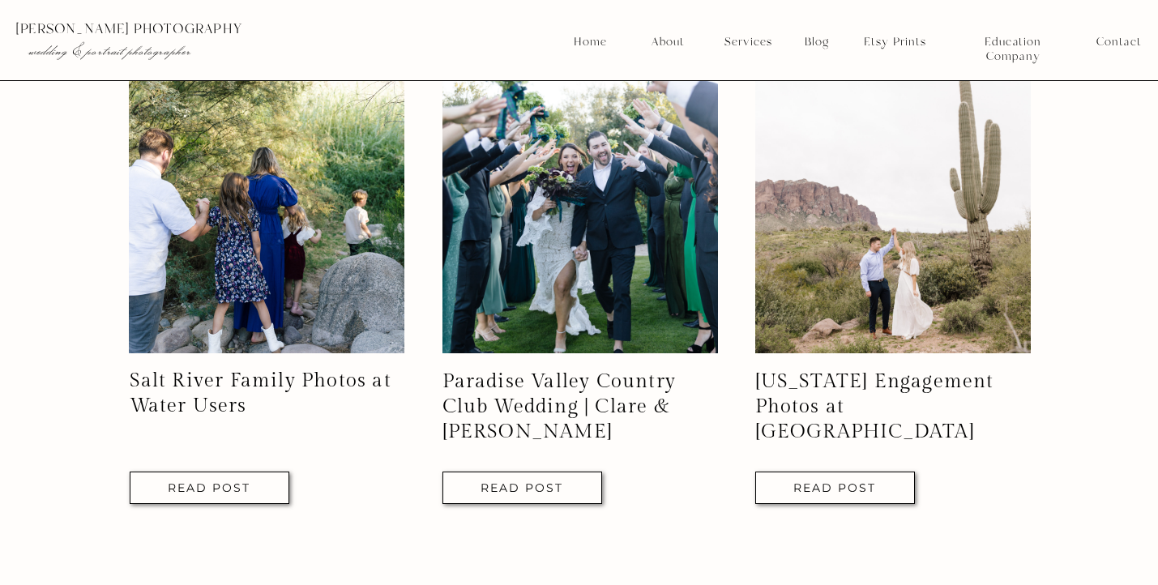
click at [764, 41] on nav "Services" at bounding box center [748, 42] width 60 height 15
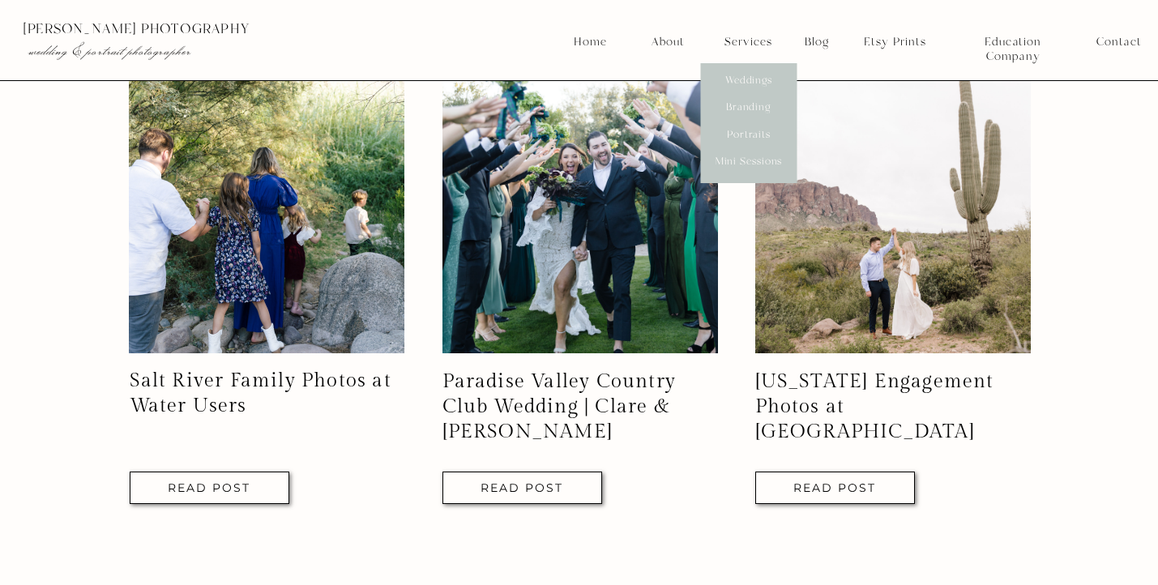
click at [757, 78] on nav "Weddings" at bounding box center [749, 81] width 60 height 15
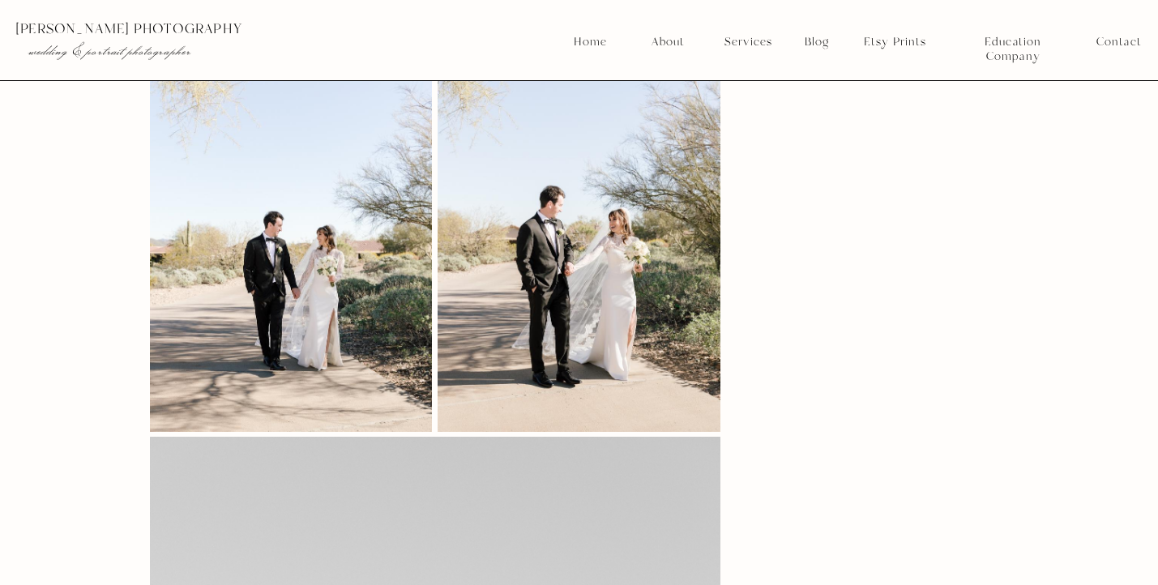
scroll to position [6259, 0]
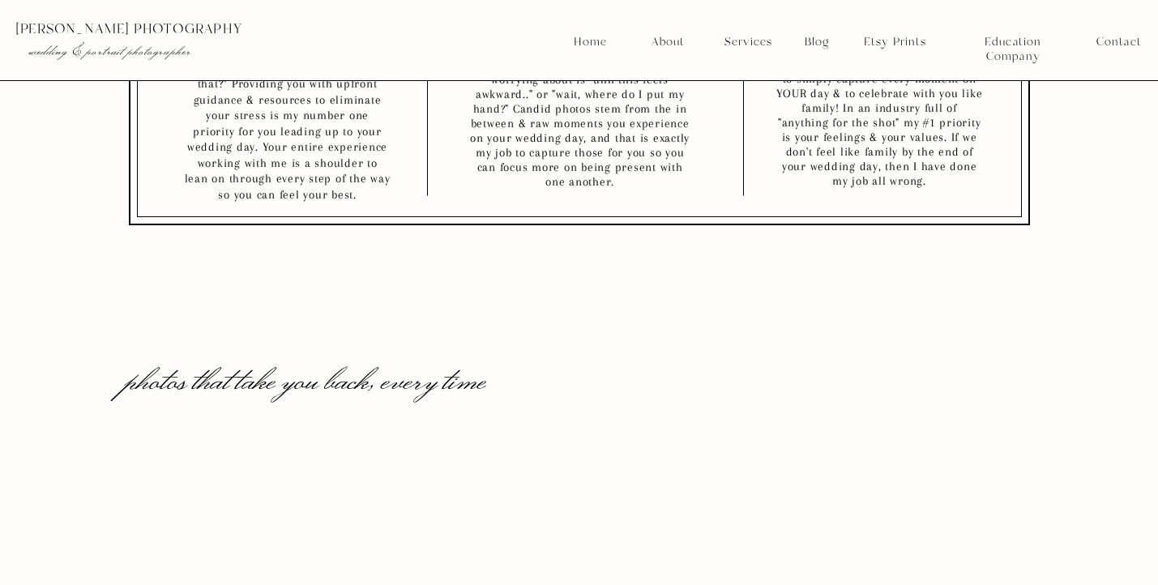
scroll to position [919, 0]
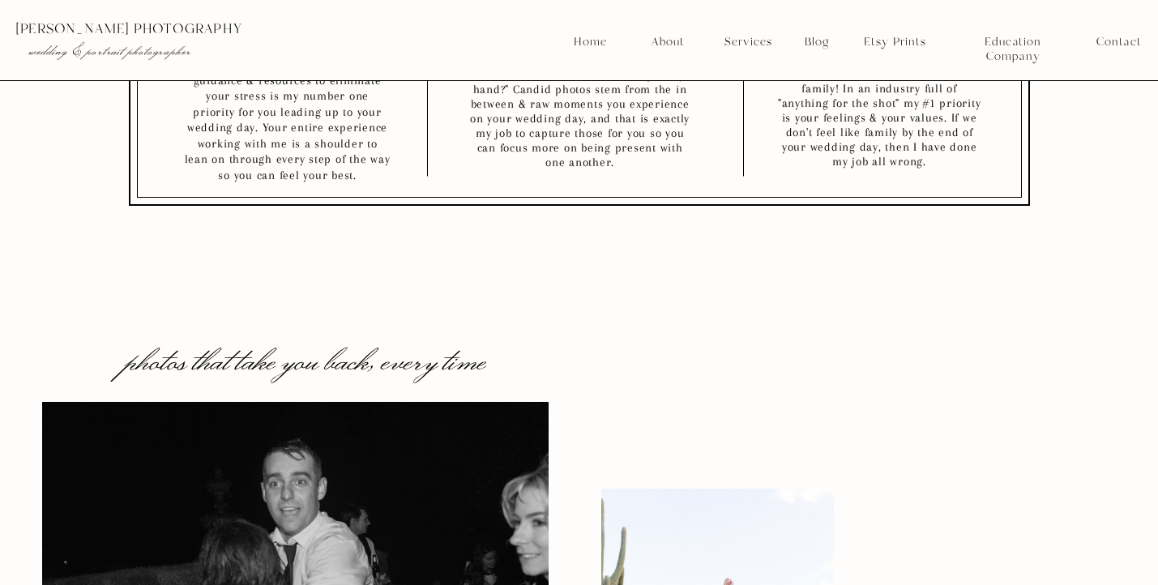
click at [748, 45] on nav "Services" at bounding box center [748, 42] width 60 height 15
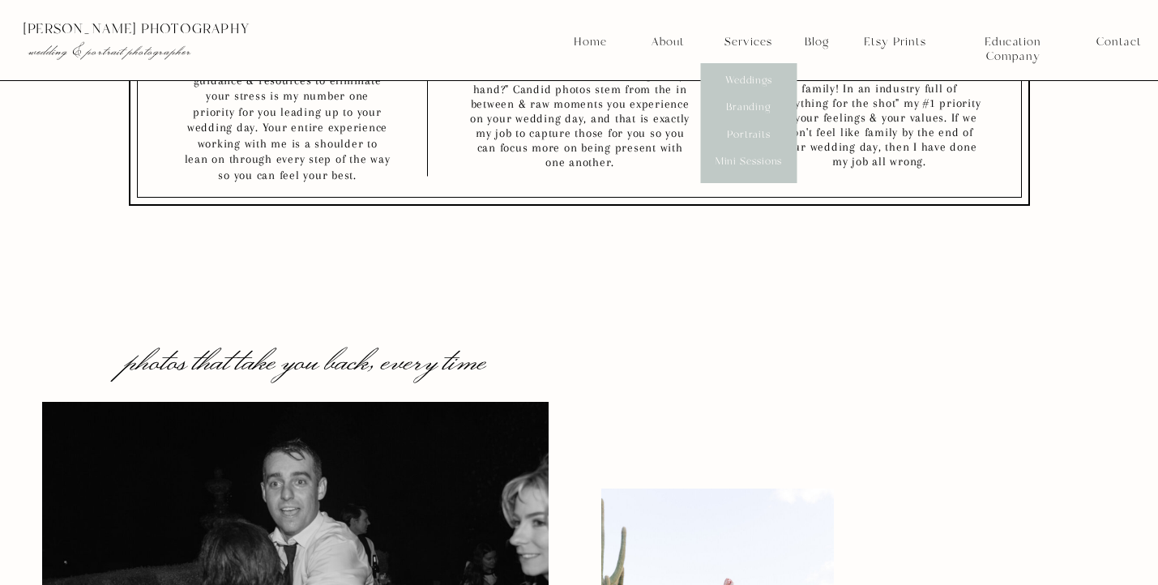
click at [749, 109] on nav "Branding" at bounding box center [749, 108] width 60 height 15
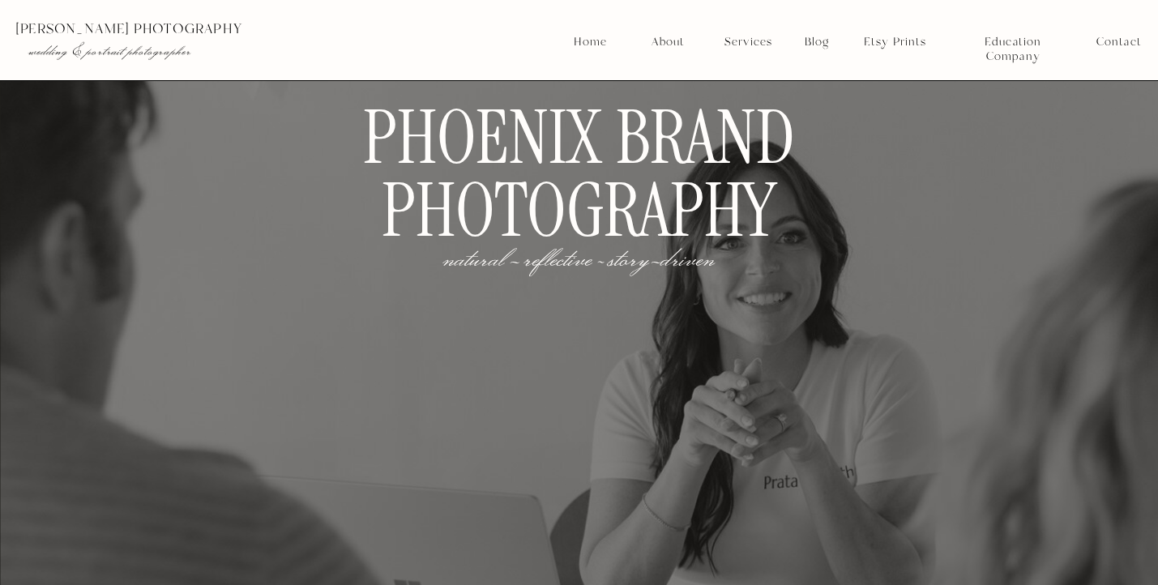
click at [749, 40] on nav "Services" at bounding box center [748, 42] width 60 height 15
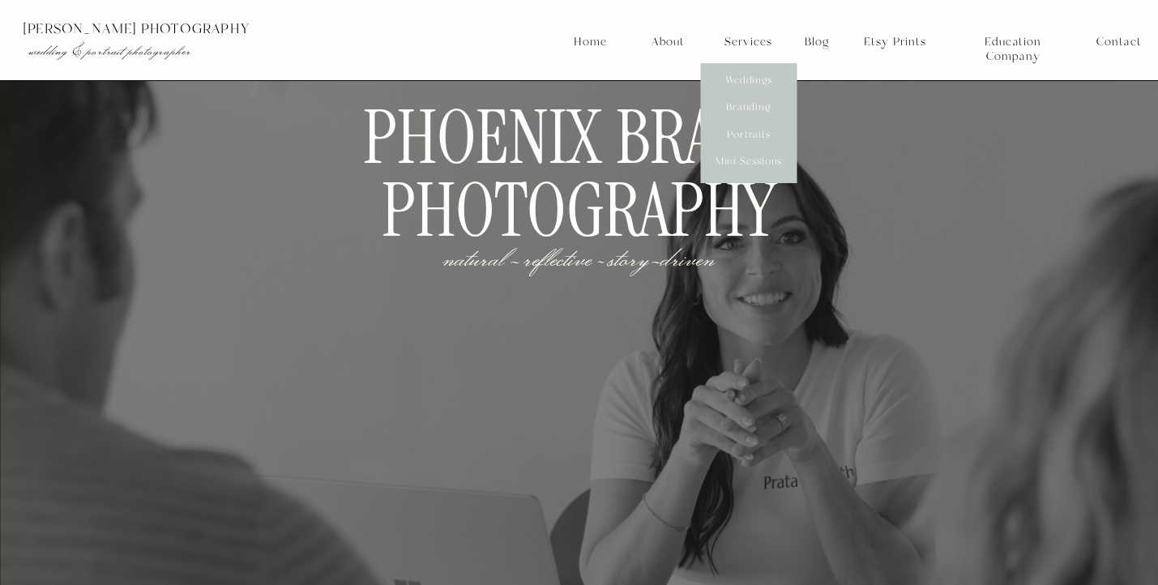
click at [767, 163] on nav "Mini Sessions" at bounding box center [748, 162] width 72 height 15
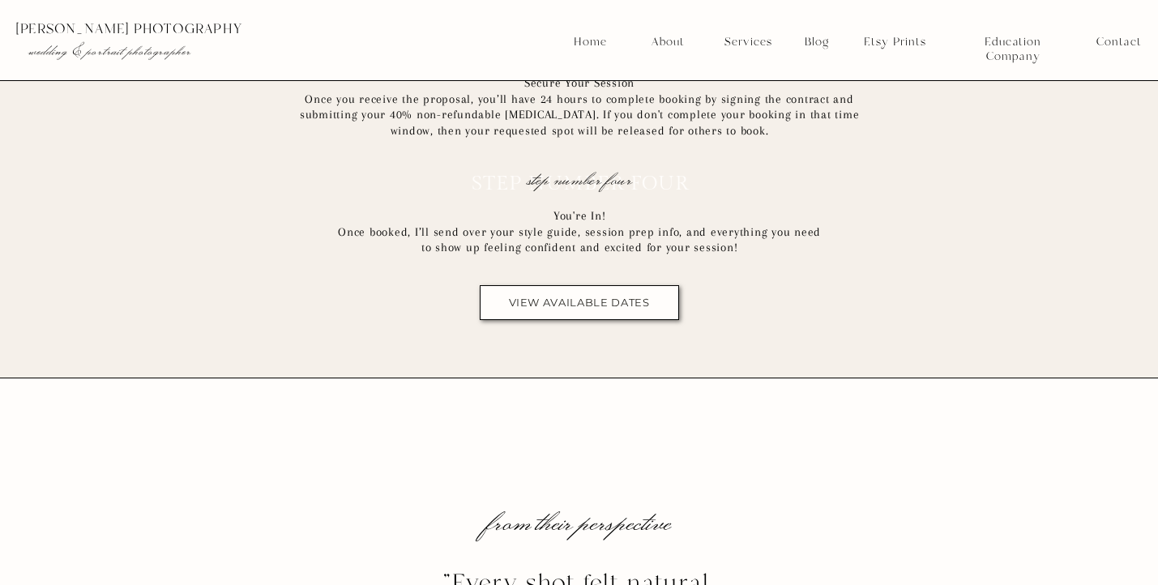
scroll to position [8999, 0]
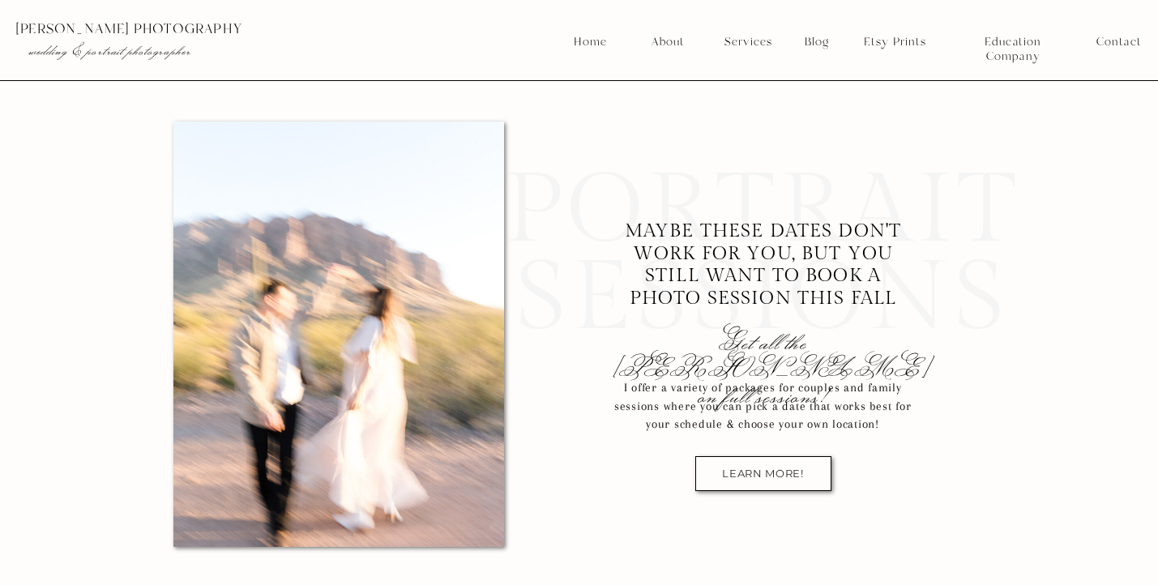
scroll to position [10001, 0]
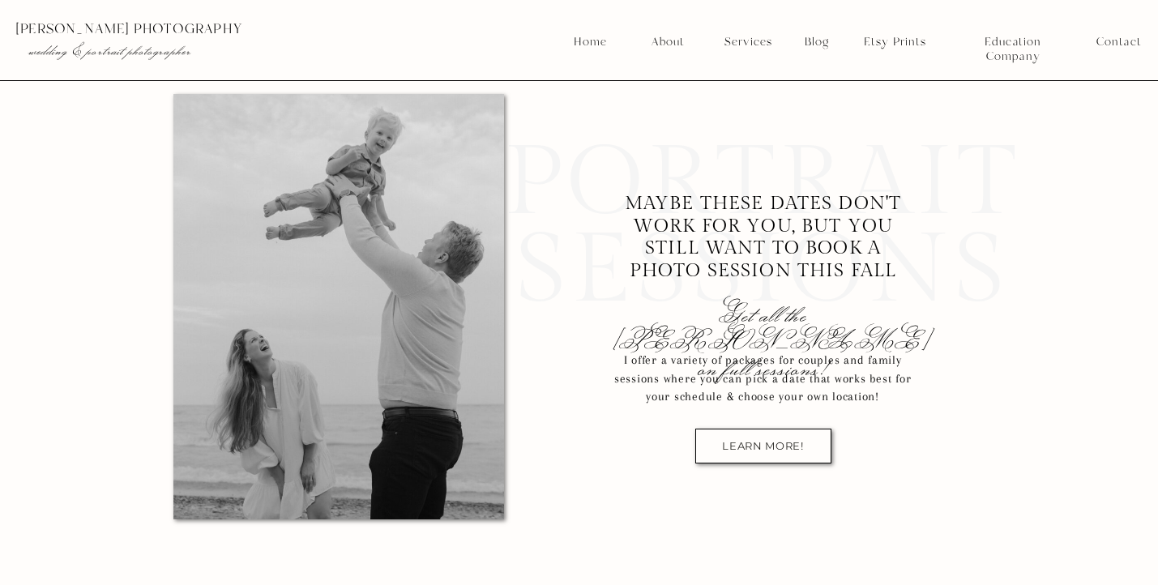
click at [774, 441] on nav "LEARN MORE!" at bounding box center [763, 446] width 107 height 12
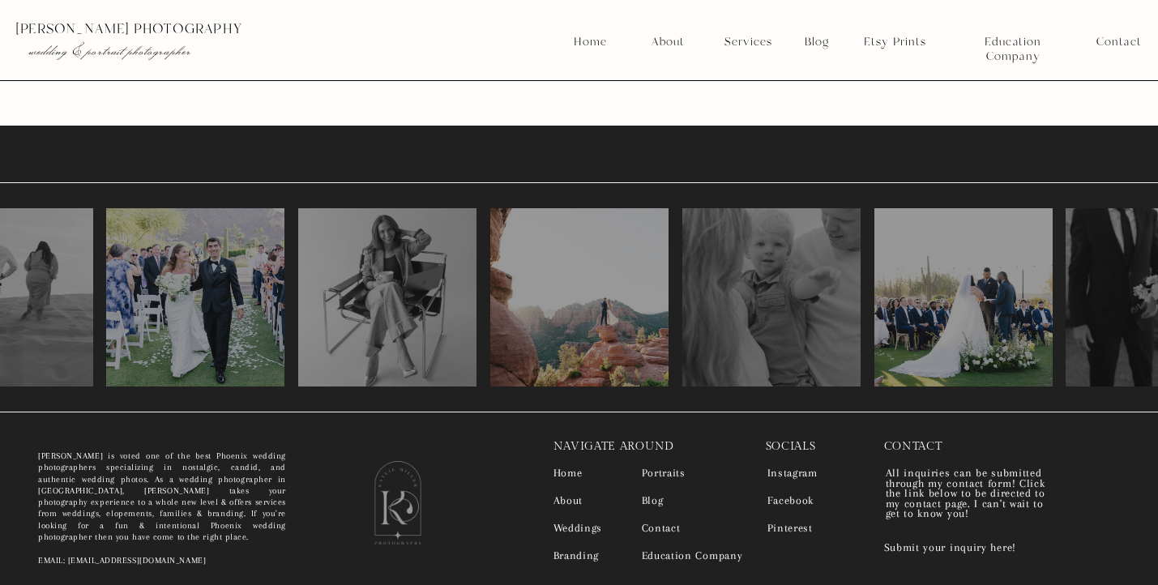
scroll to position [12995, 0]
